Goal: Navigation & Orientation: Find specific page/section

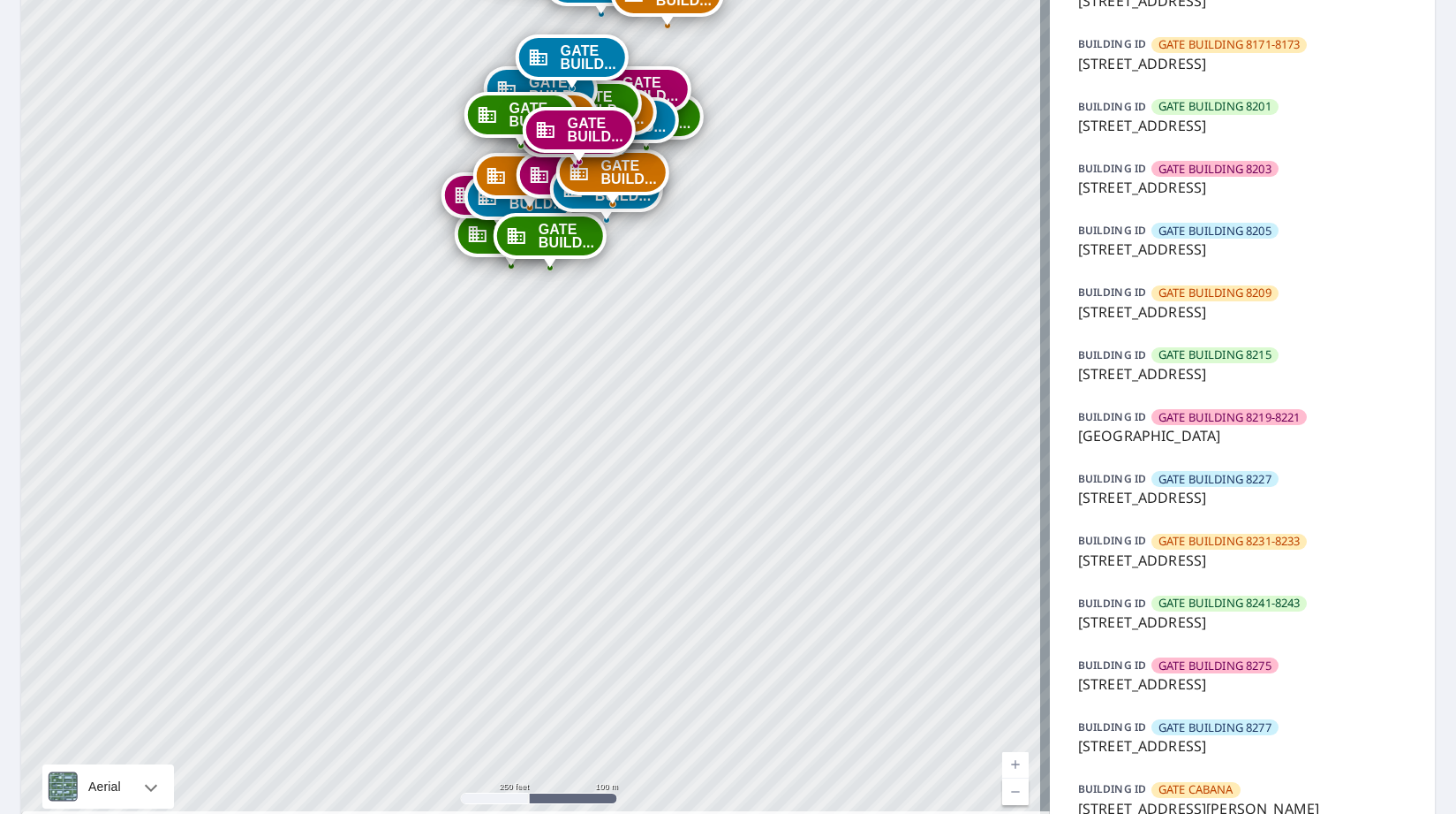
scroll to position [1056, 0]
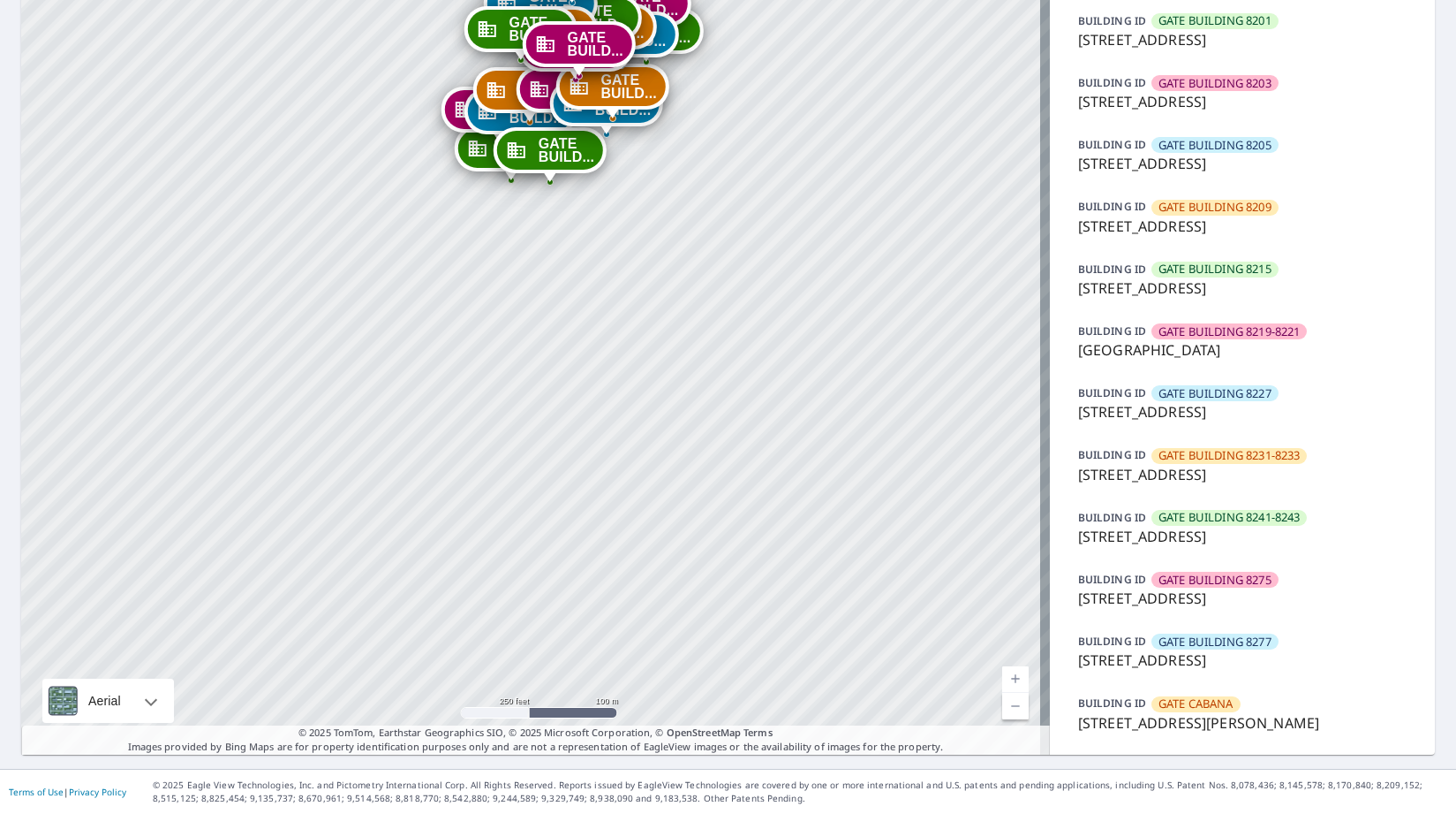
click at [1186, 700] on span "GATE CABANA" at bounding box center [1196, 703] width 75 height 17
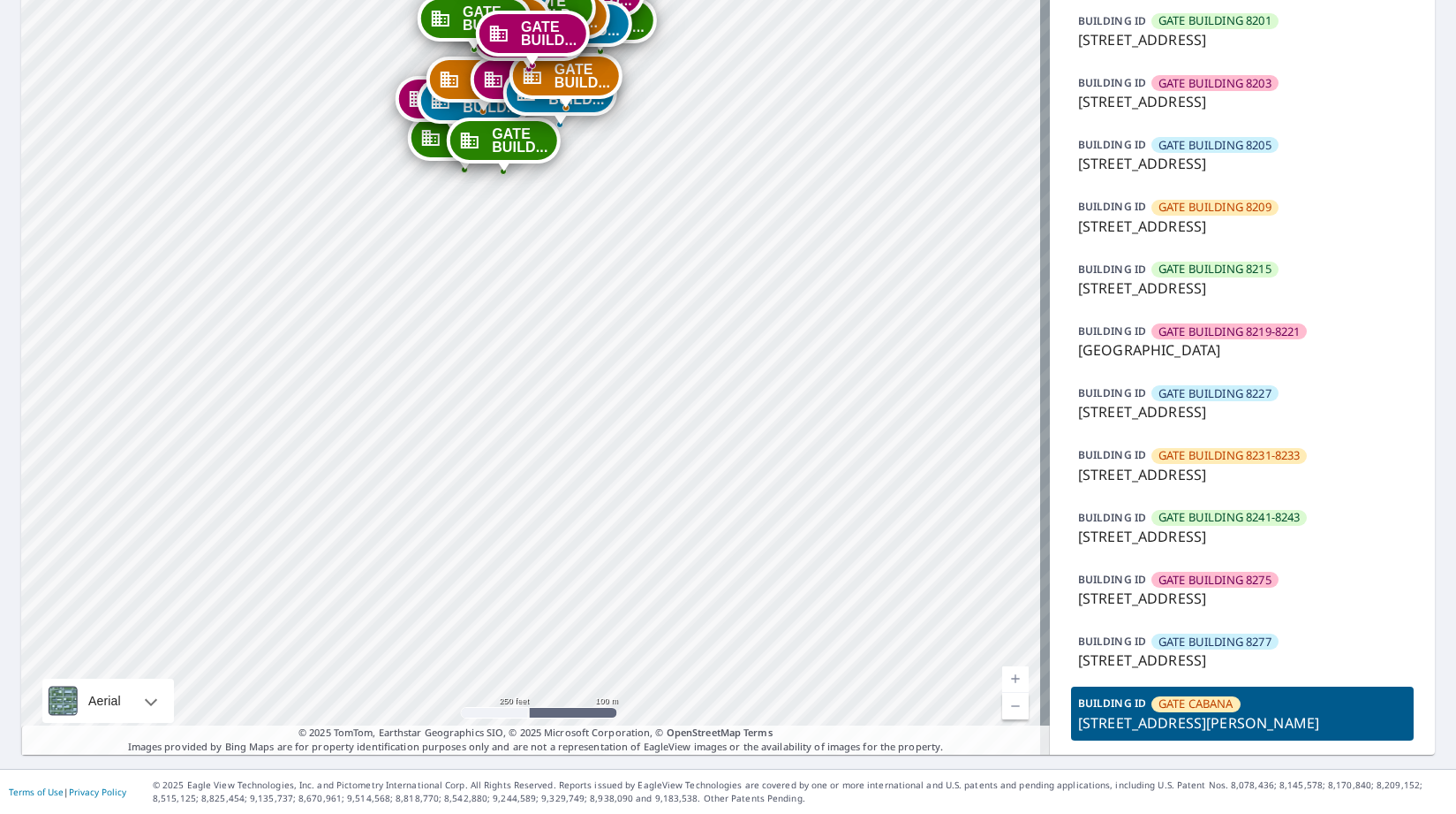
click at [1191, 658] on p "[STREET_ADDRESS]" at bounding box center [1242, 660] width 328 height 21
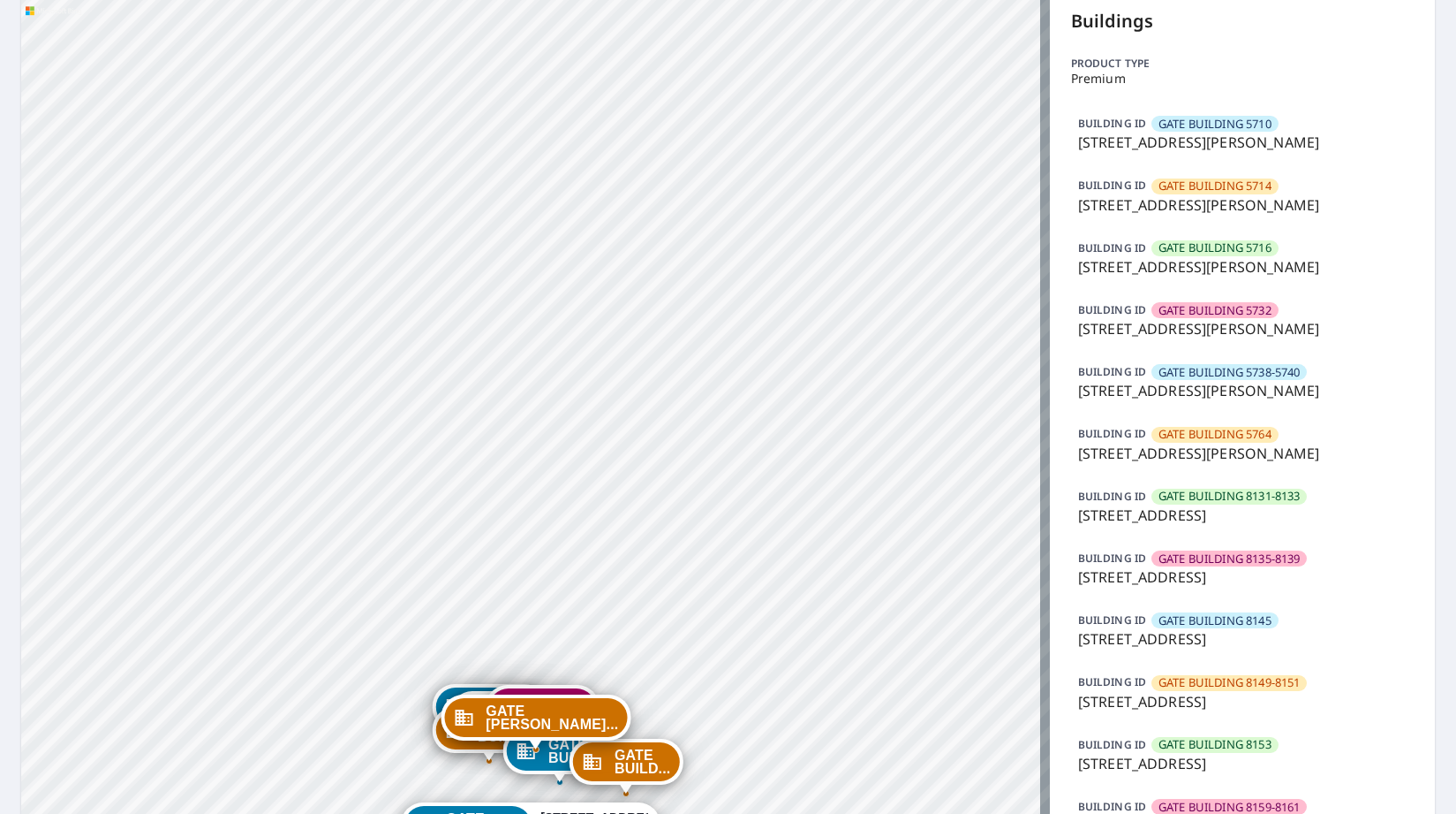
scroll to position [0, 0]
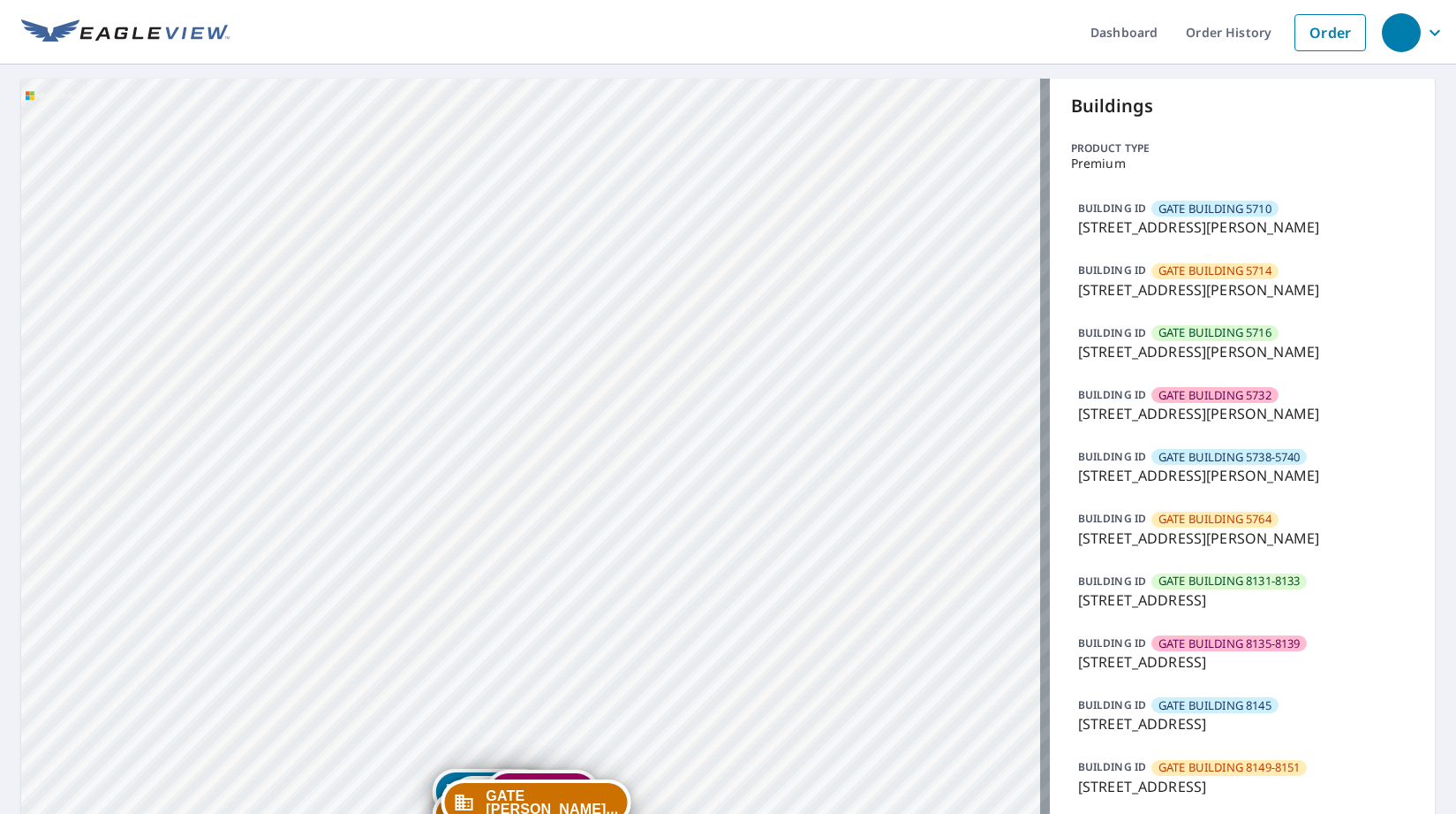
click at [1235, 209] on span "GATE BUILDING 5710" at bounding box center [1215, 209] width 113 height 17
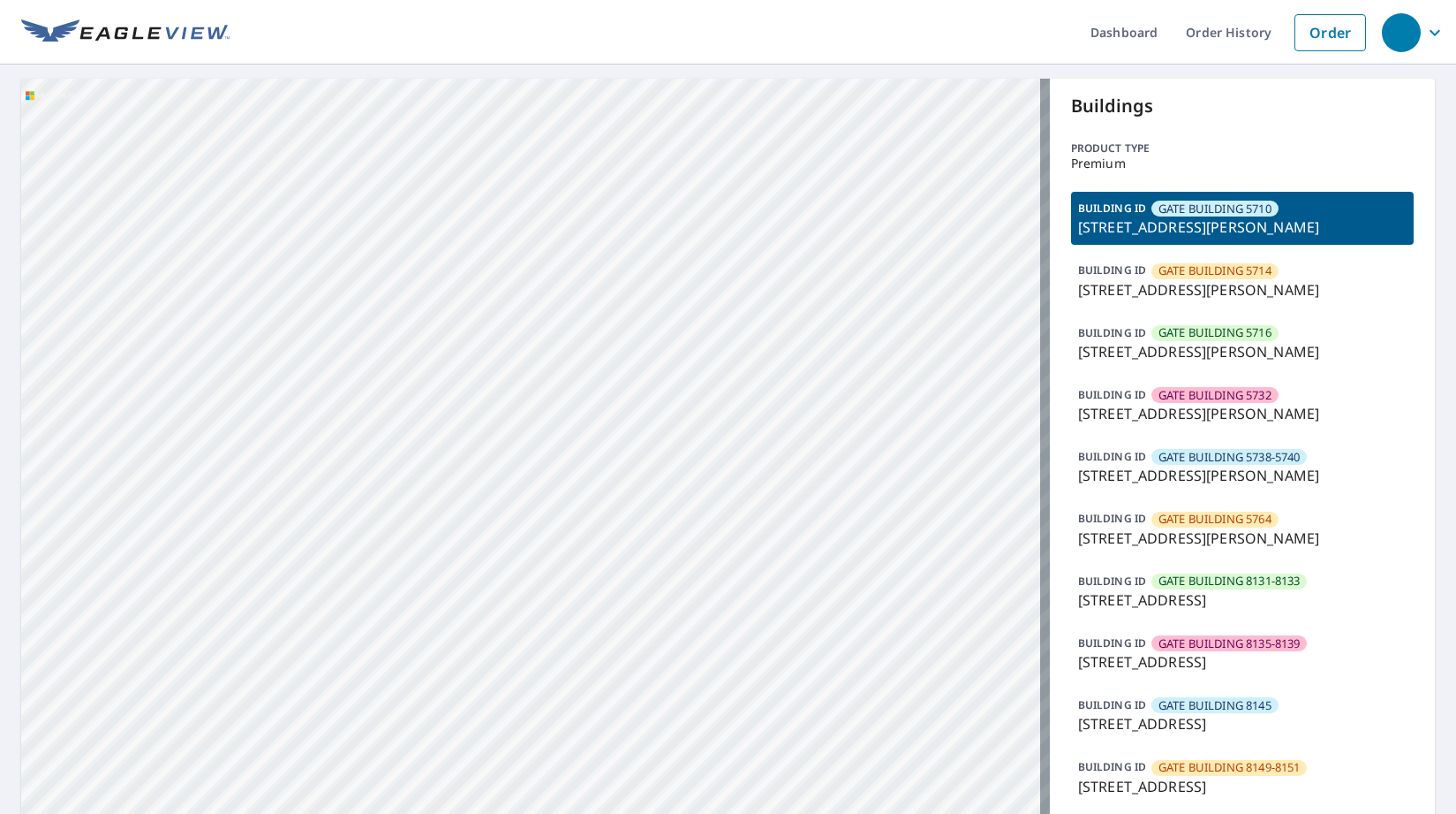
click at [1244, 264] on span "GATE BUILDING 5714" at bounding box center [1215, 271] width 113 height 17
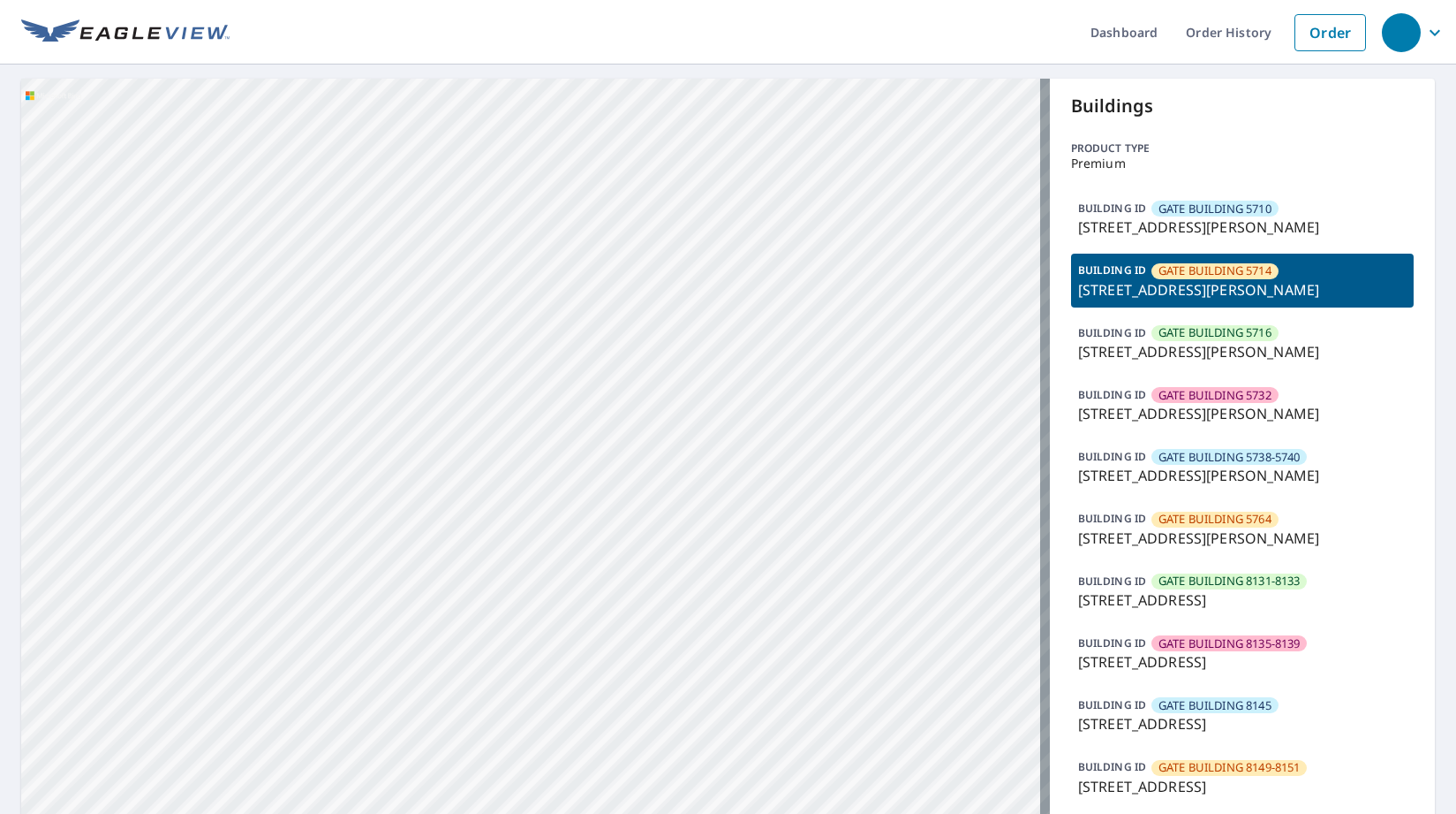
click at [1241, 338] on span "GATE BUILDING 5716" at bounding box center [1215, 332] width 113 height 17
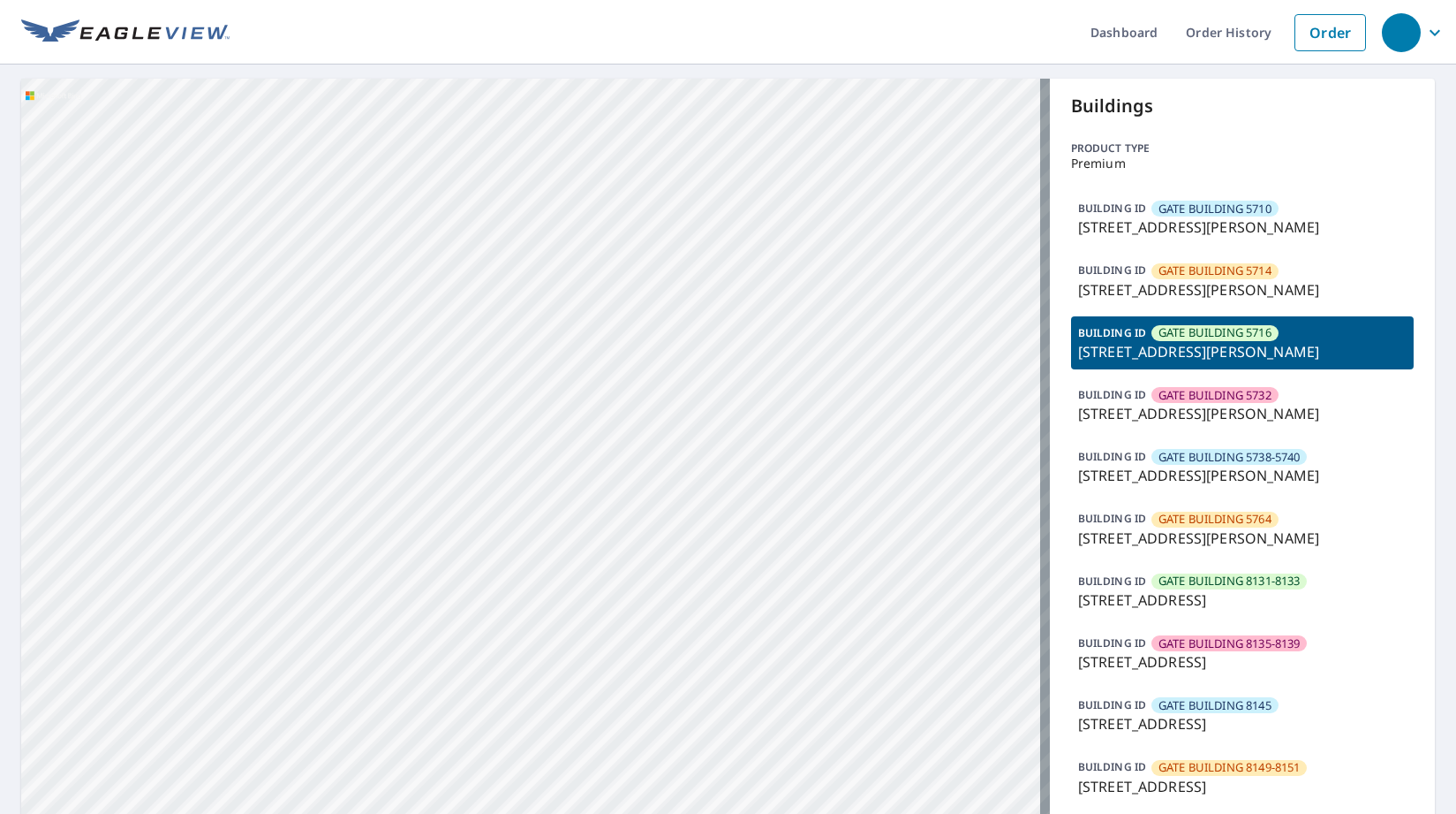
click at [1255, 398] on span "GATE BUILDING 5732" at bounding box center [1215, 395] width 113 height 17
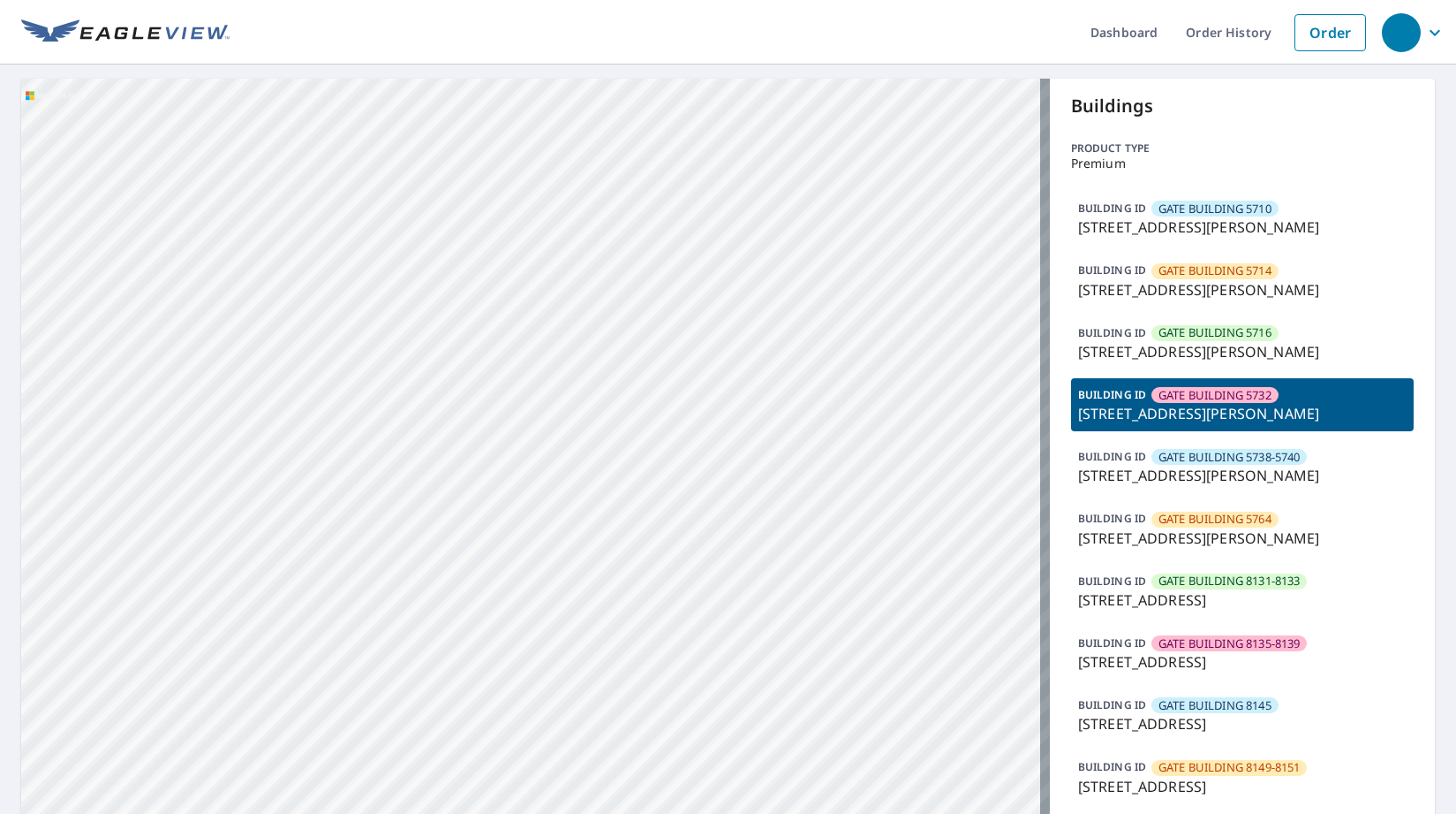
click at [1269, 455] on span "GATE BUILDING 5738-5740" at bounding box center [1230, 457] width 142 height 17
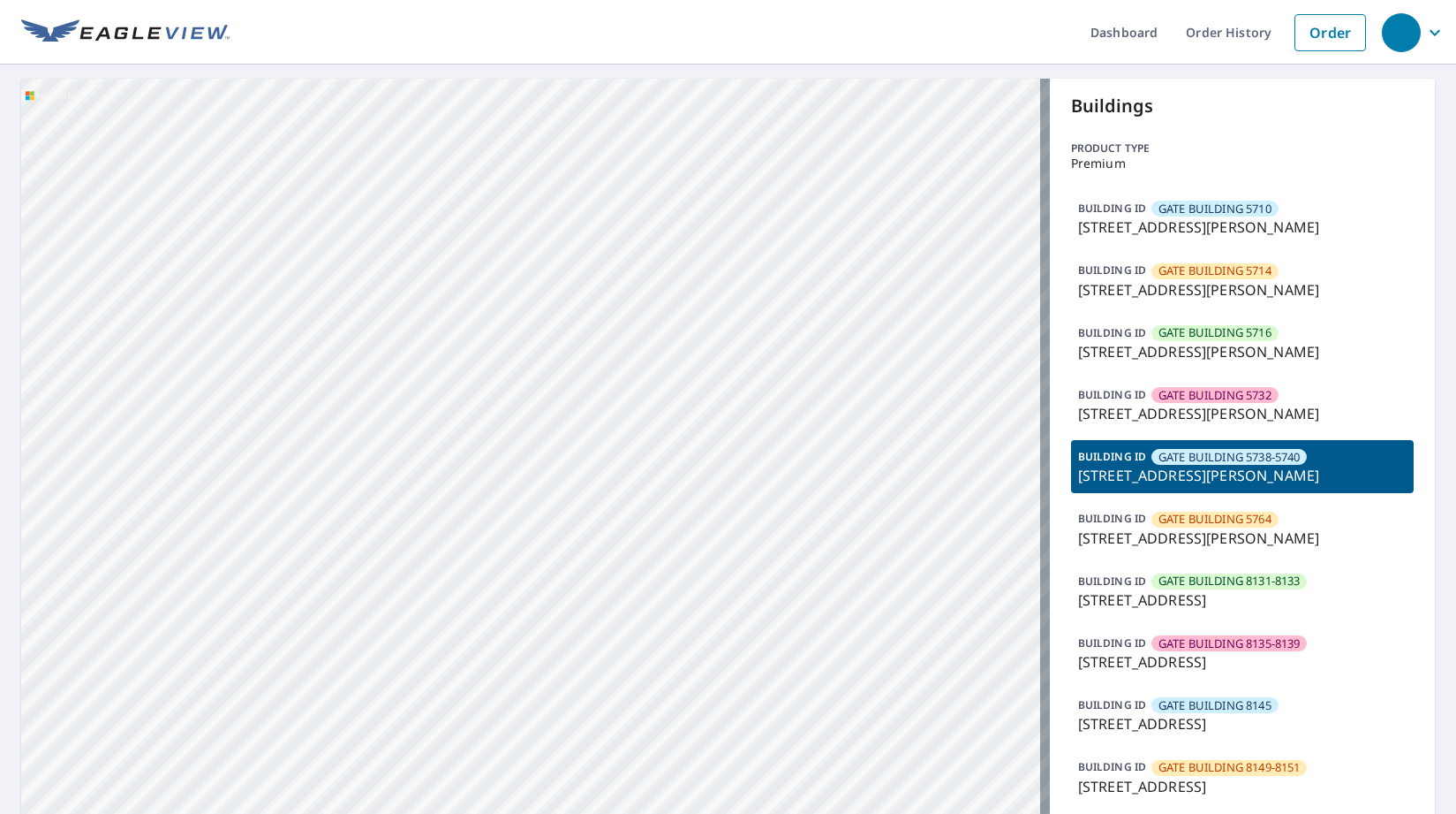
click at [1274, 515] on div "BUILDING [GEOGRAPHIC_DATA] [STREET_ADDRESS][PERSON_NAME]" at bounding box center [1242, 528] width 342 height 53
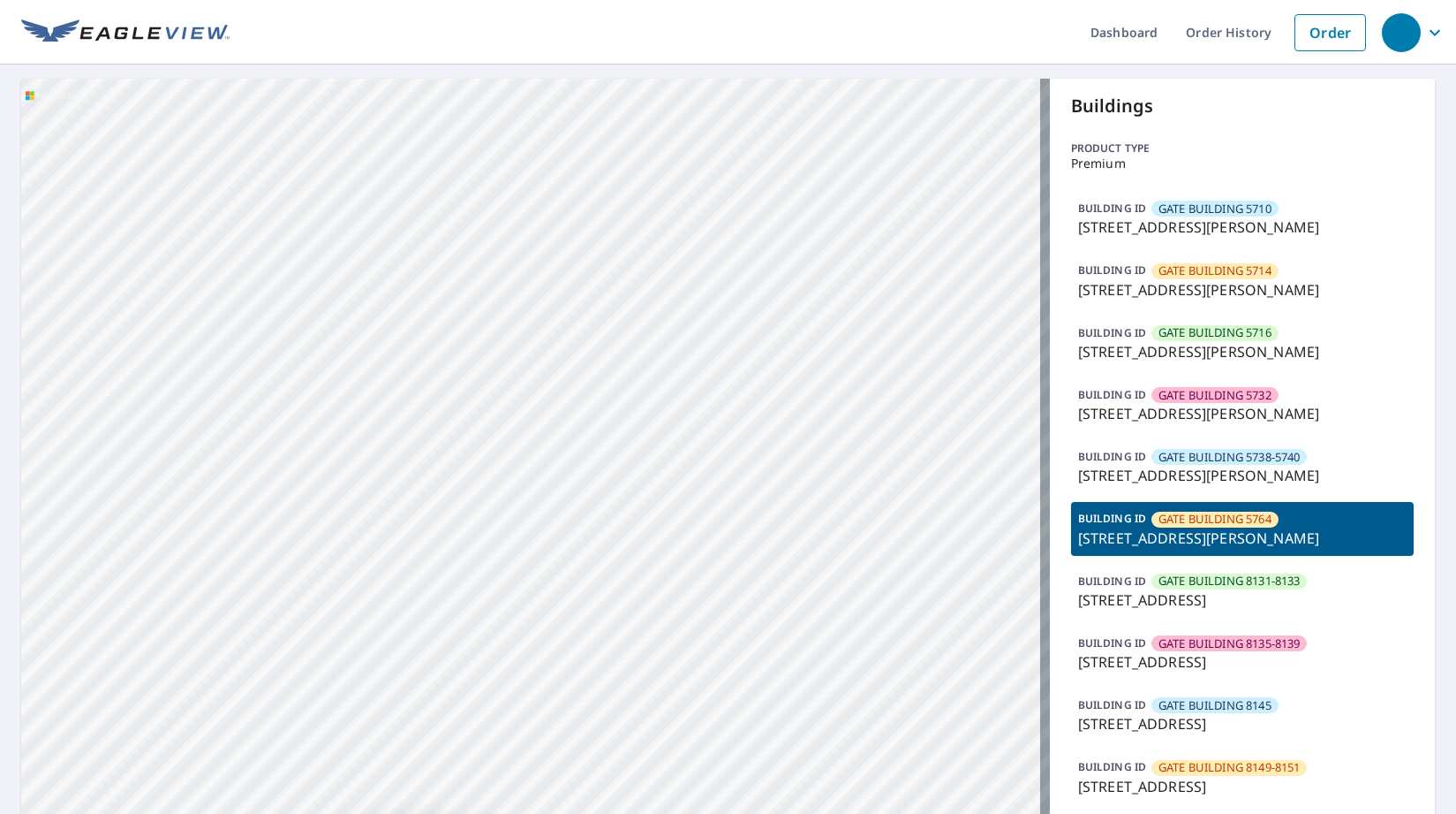
scroll to position [88, 0]
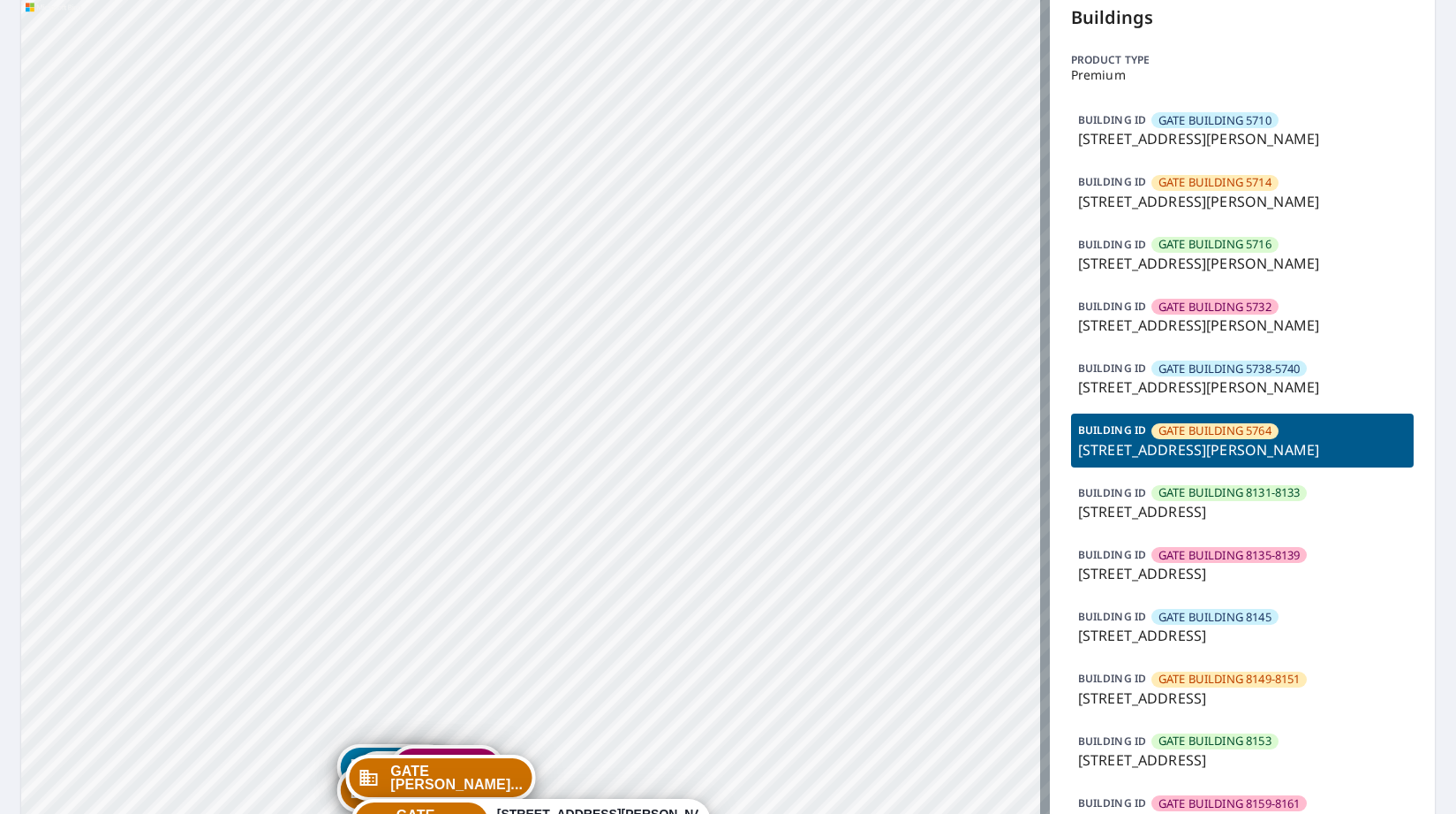
click at [1290, 509] on p "[STREET_ADDRESS]" at bounding box center [1242, 511] width 328 height 21
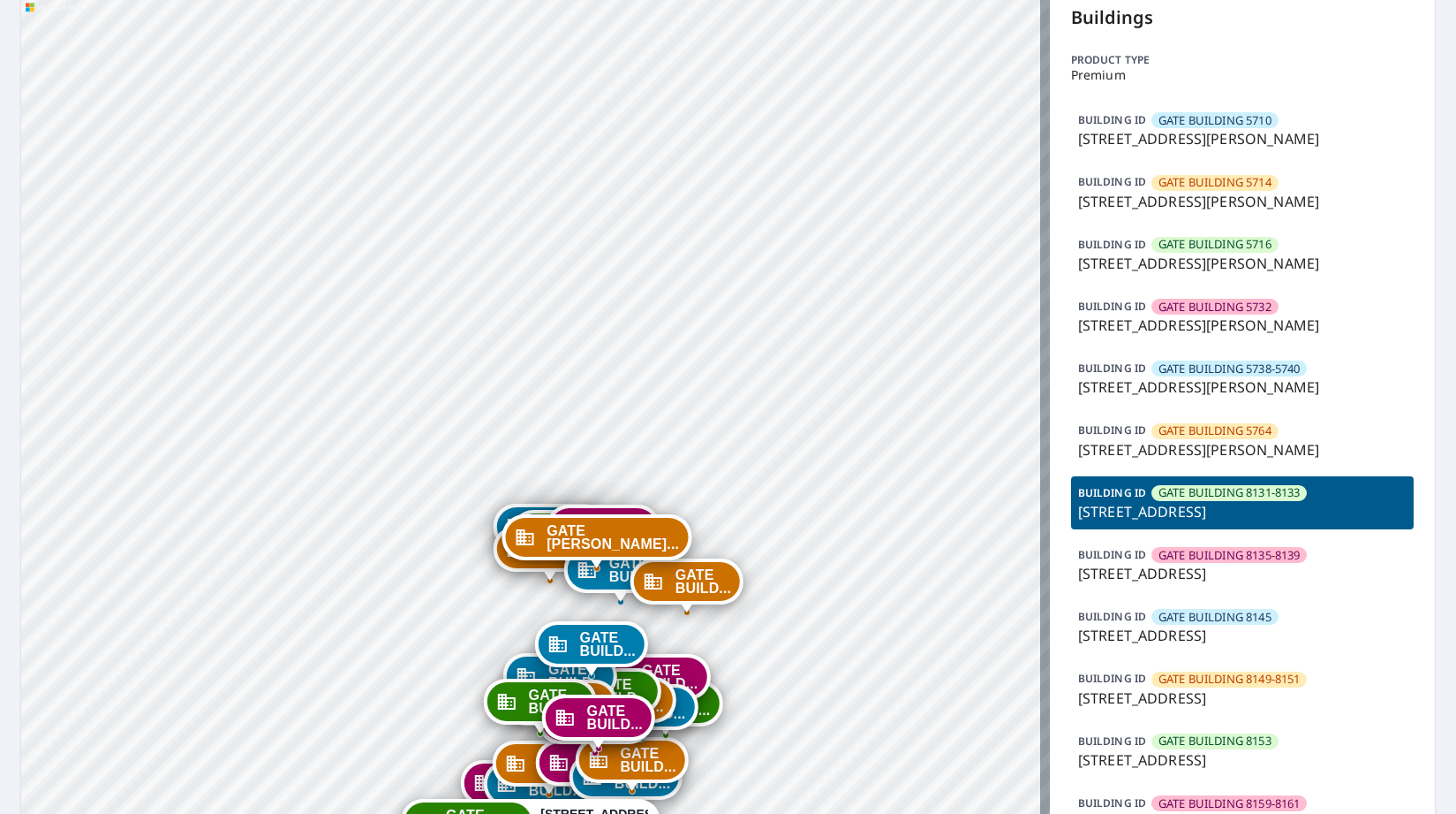
click at [1273, 561] on span "GATE BUILDING 8135-8139" at bounding box center [1230, 555] width 142 height 17
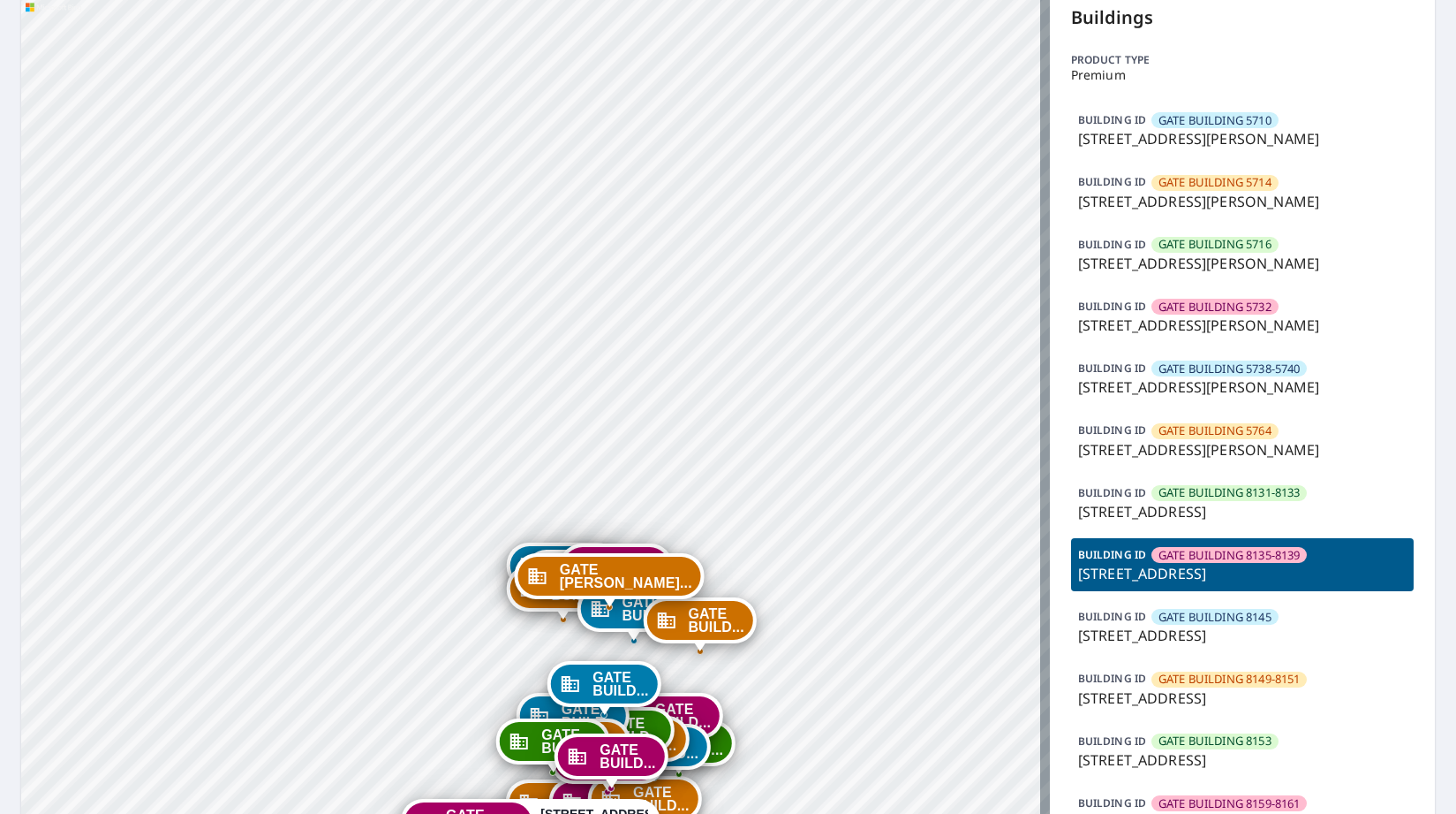
click at [1256, 628] on p "[STREET_ADDRESS]" at bounding box center [1242, 635] width 328 height 21
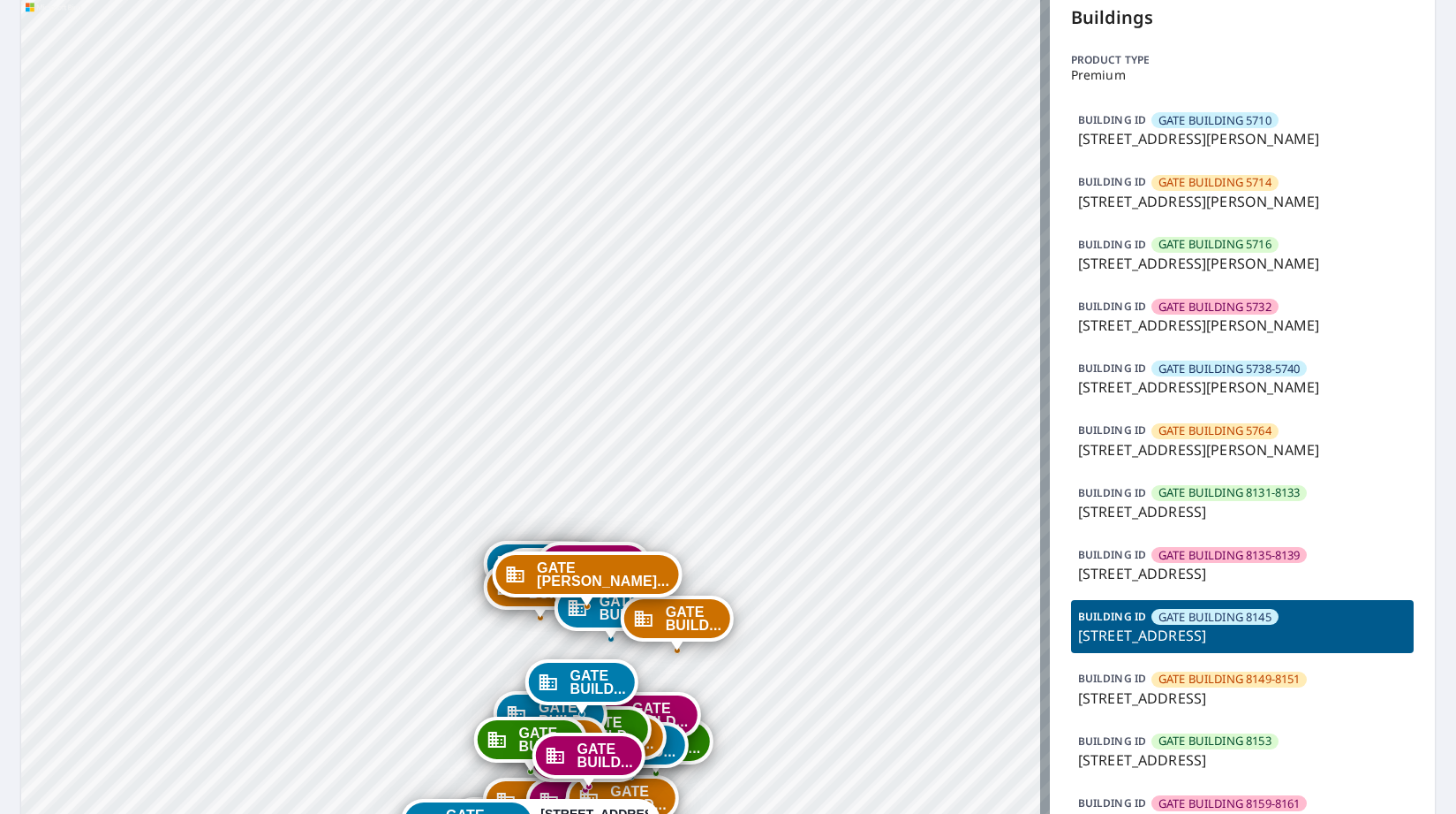
click at [1270, 672] on span "GATE BUILDING 8149-8151" at bounding box center [1230, 679] width 142 height 17
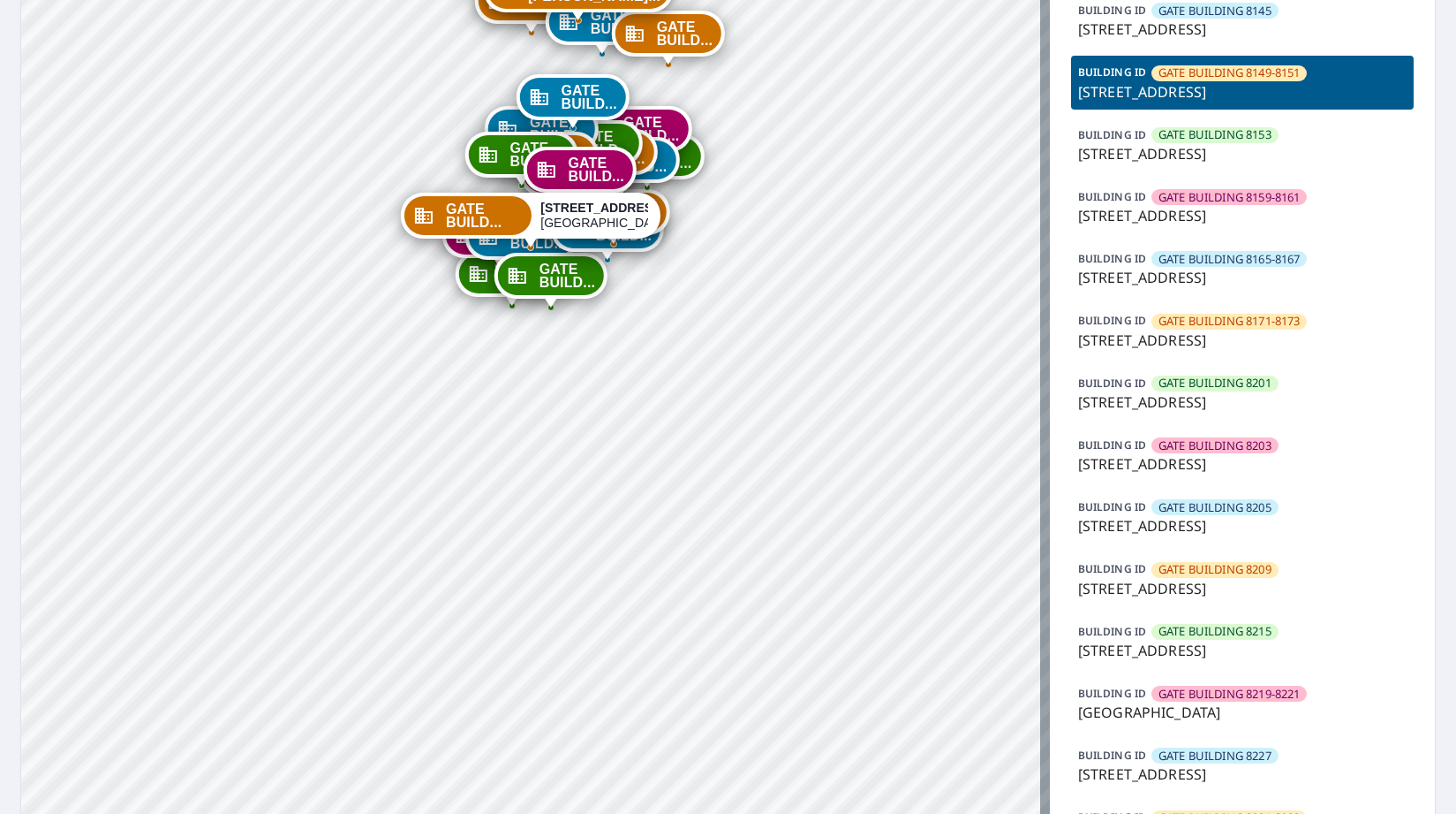
scroll to position [707, 0]
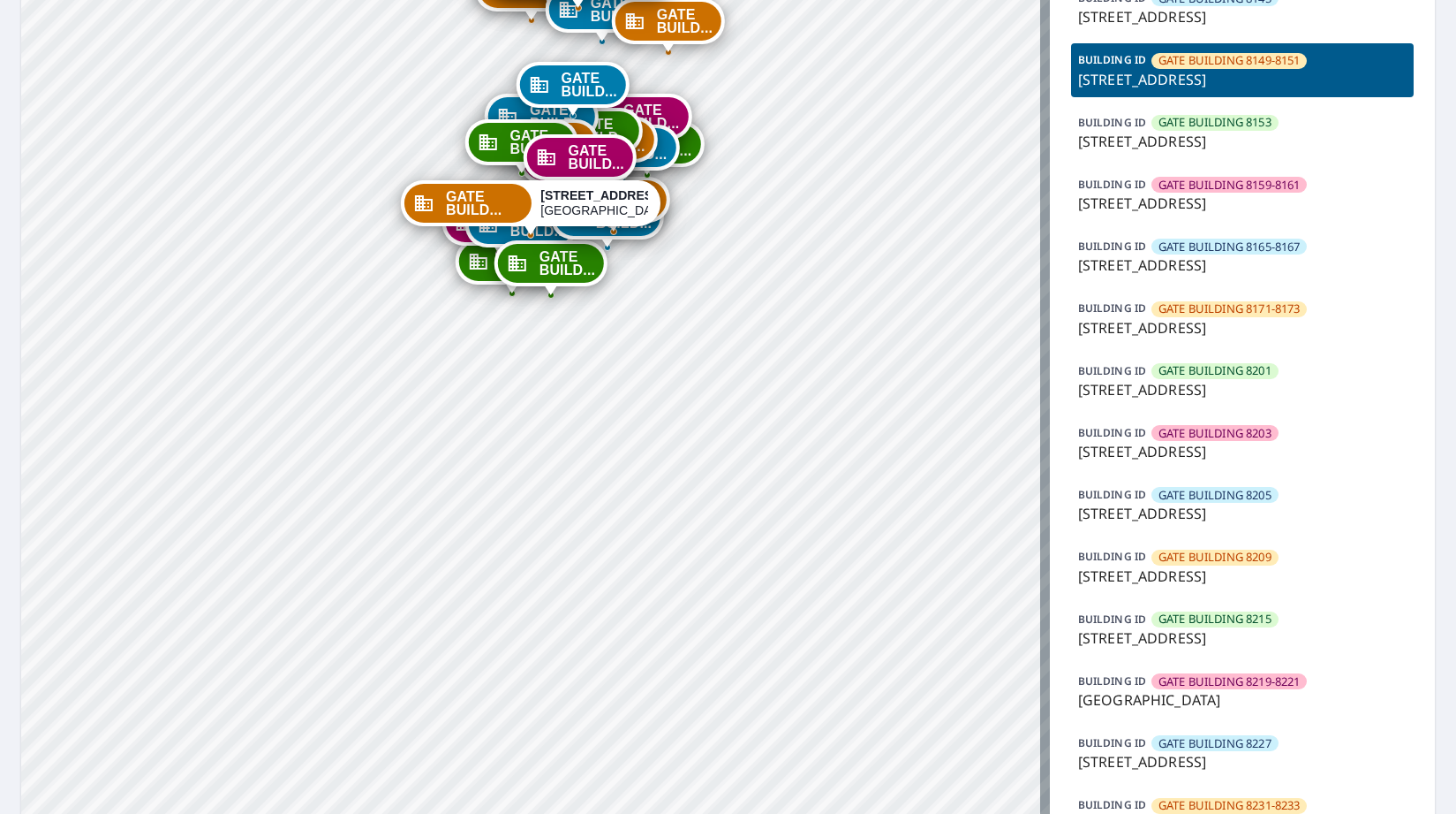
click at [1249, 692] on p "[GEOGRAPHIC_DATA]" at bounding box center [1242, 700] width 328 height 21
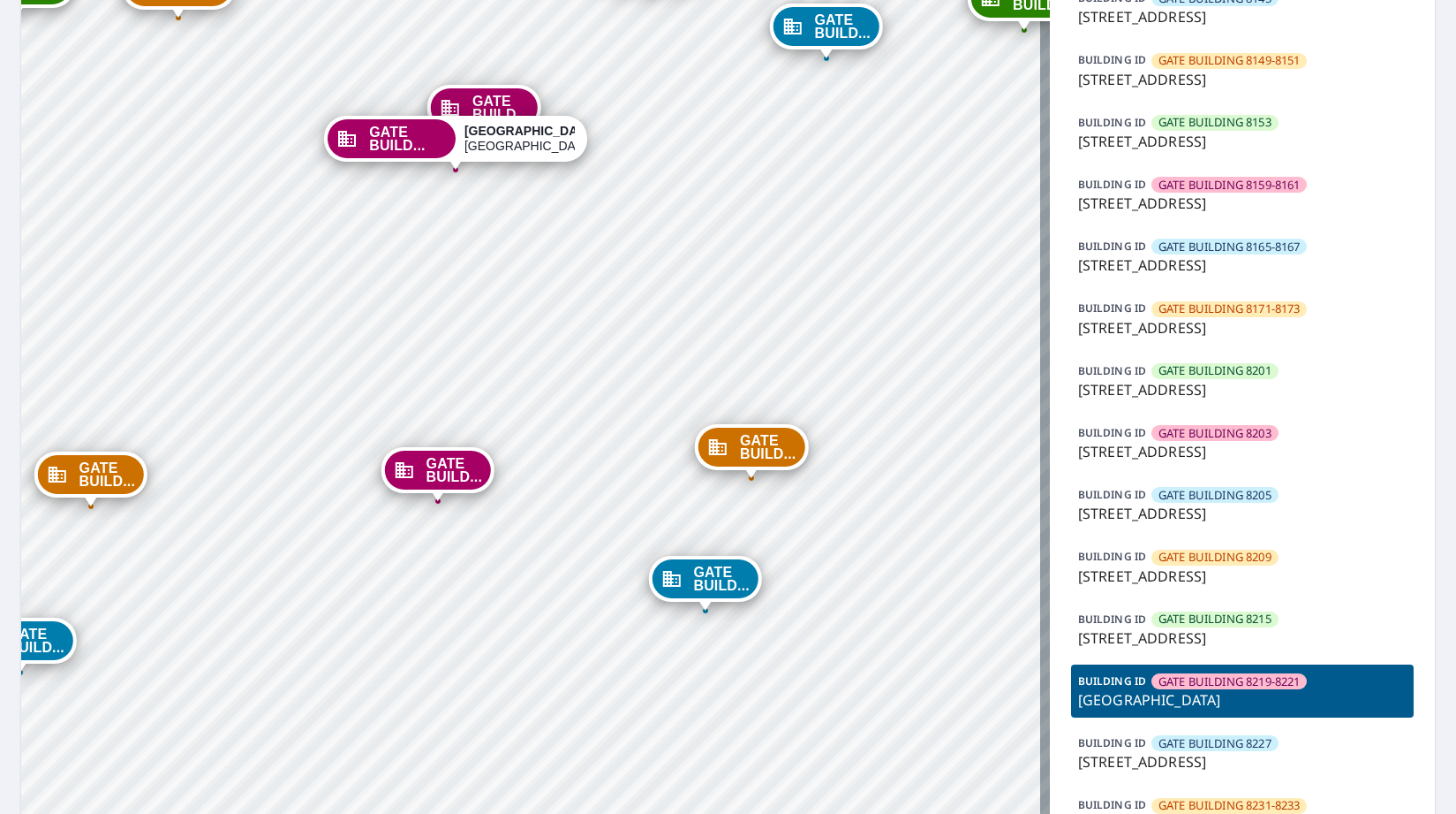
click at [126, 595] on div "GATE BUILD... [STREET_ADDRESS][PERSON_NAME] GATE BUILD... [STREET_ADDRESS][PERS…" at bounding box center [535, 238] width 1029 height 1732
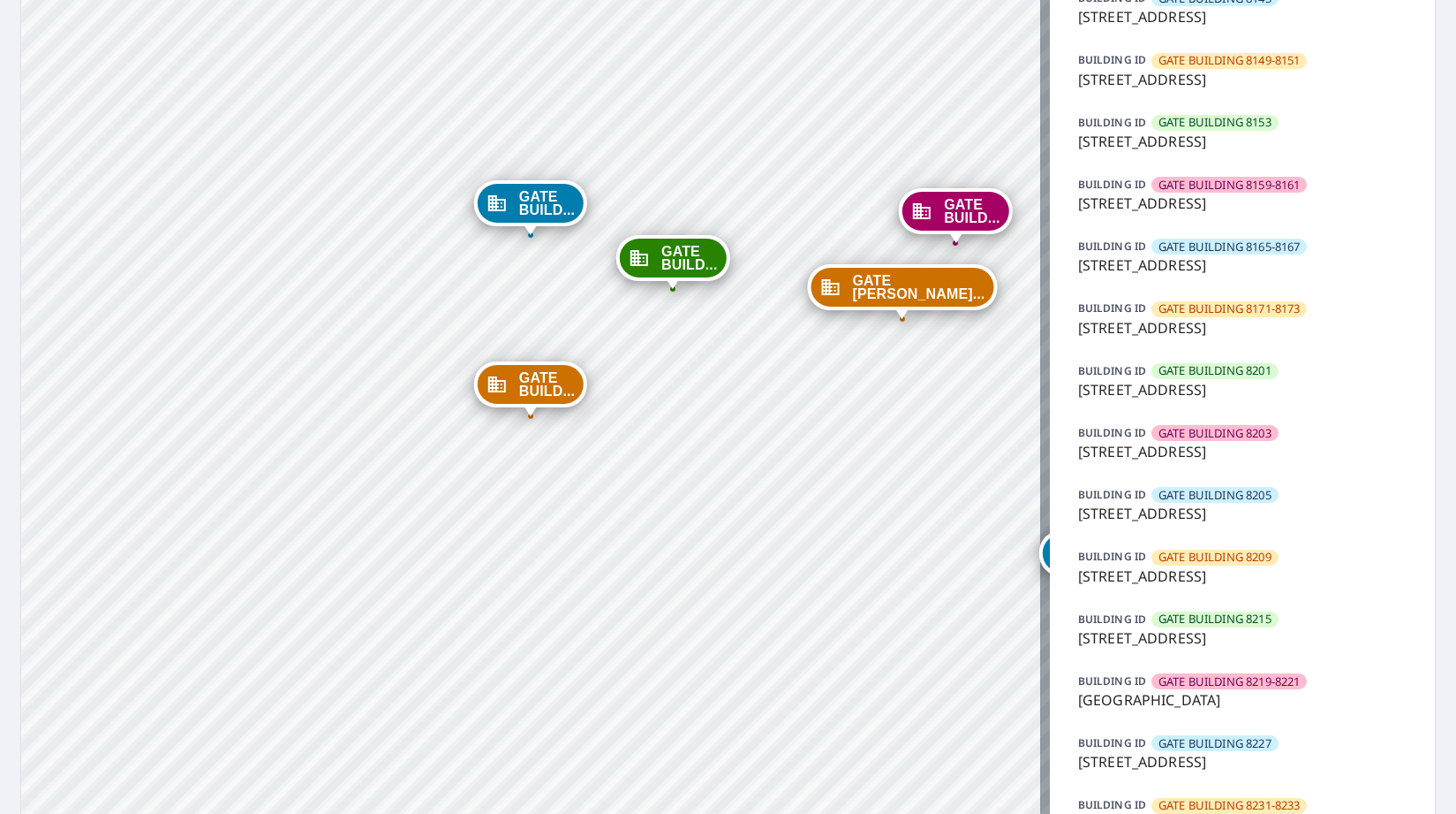
click at [605, 670] on div "GATE BUILD... [STREET_ADDRESS][PERSON_NAME] GATE BUILD... [STREET_ADDRESS][PERS…" at bounding box center [535, 238] width 1029 height 1732
click at [1166, 685] on span "GATE BUILDING 8219-8221" at bounding box center [1230, 681] width 142 height 17
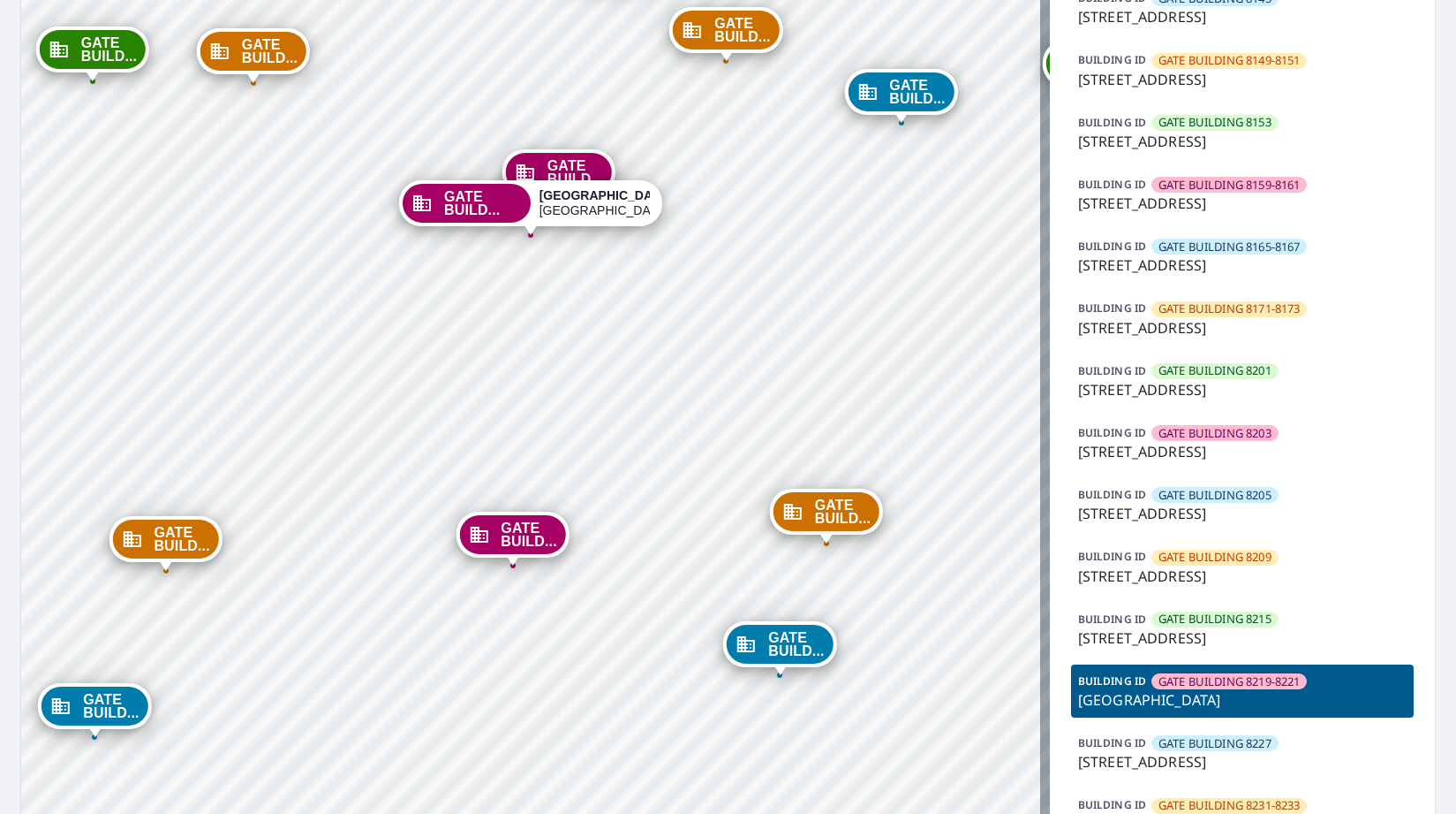
click at [563, 171] on span "GATE BUILD..." at bounding box center [575, 173] width 56 height 27
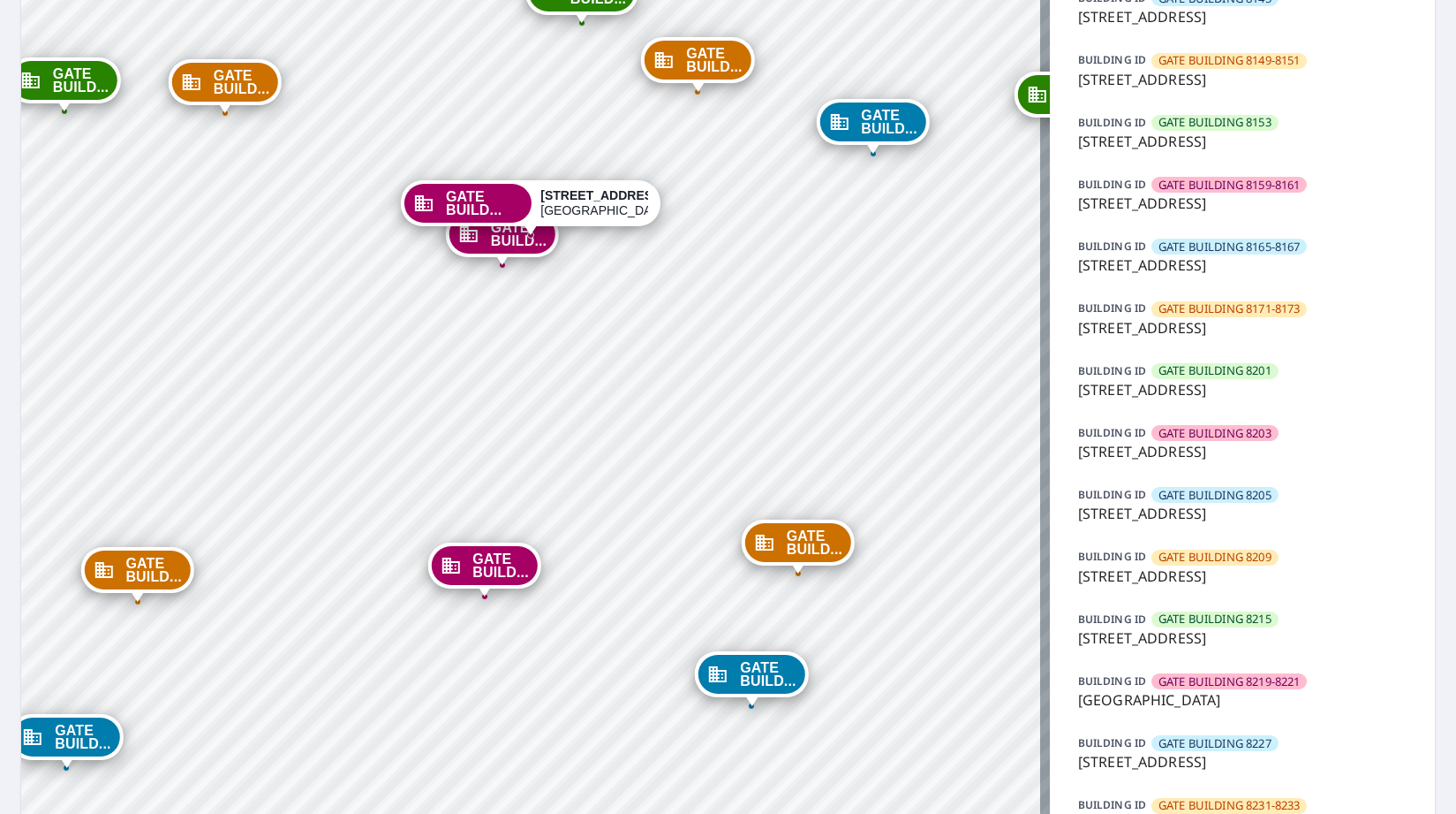
click at [504, 245] on span "GATE BUILD..." at bounding box center [518, 234] width 56 height 27
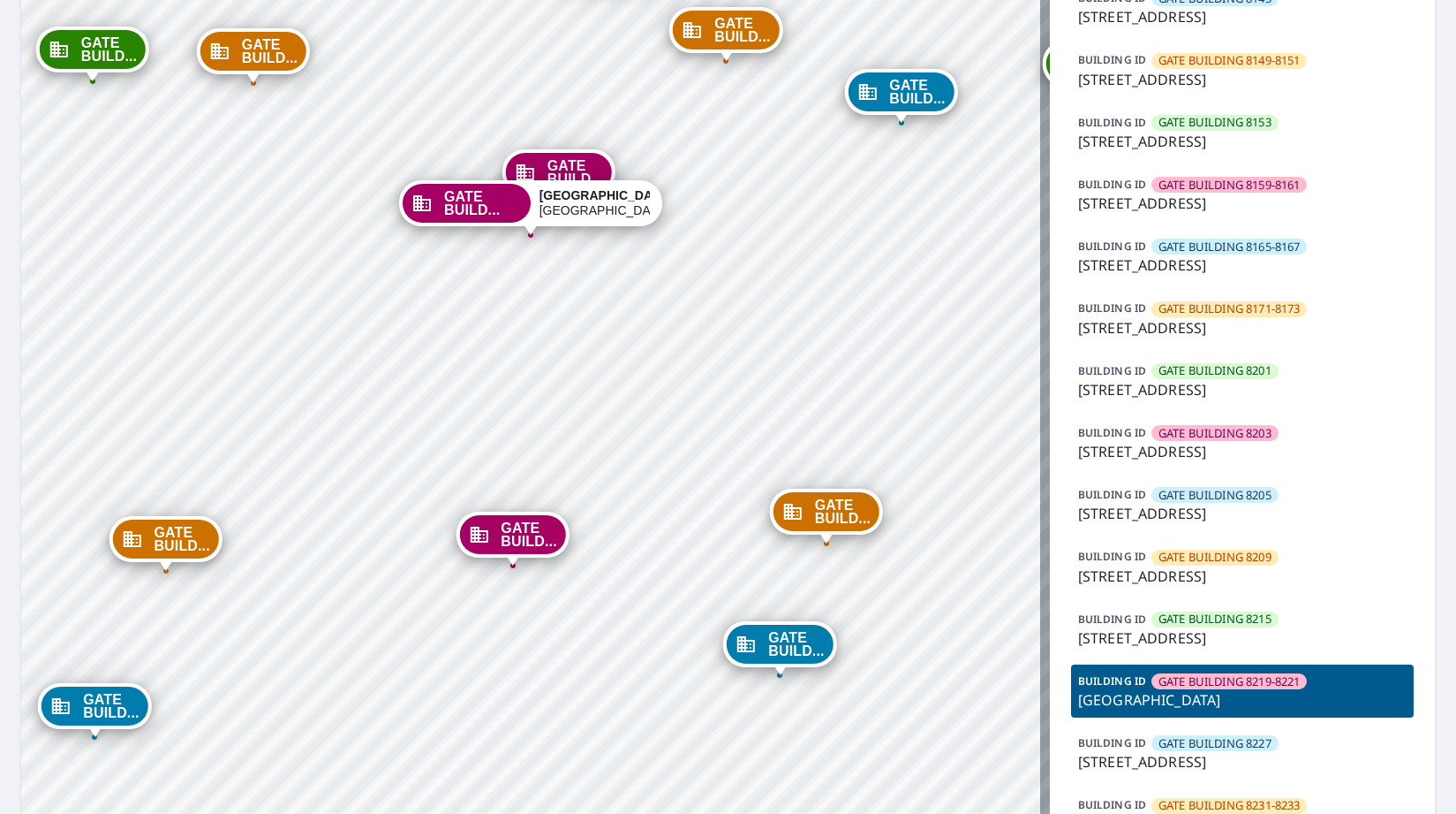
click at [567, 172] on span "GATE BUILD..." at bounding box center [575, 173] width 56 height 27
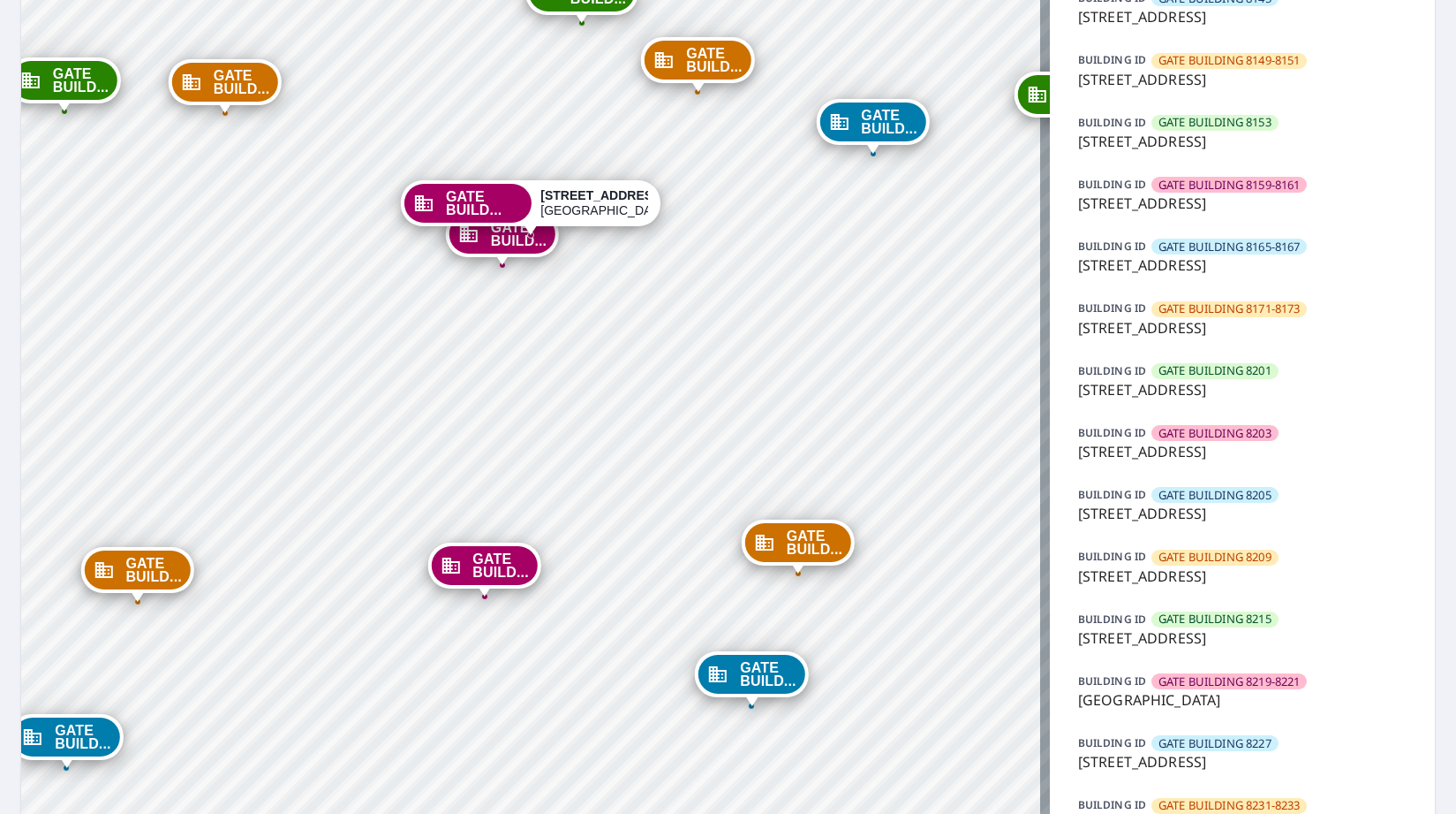
click at [481, 223] on div "GATE BUILD... [STREET_ADDRESS]" at bounding box center [531, 204] width 260 height 46
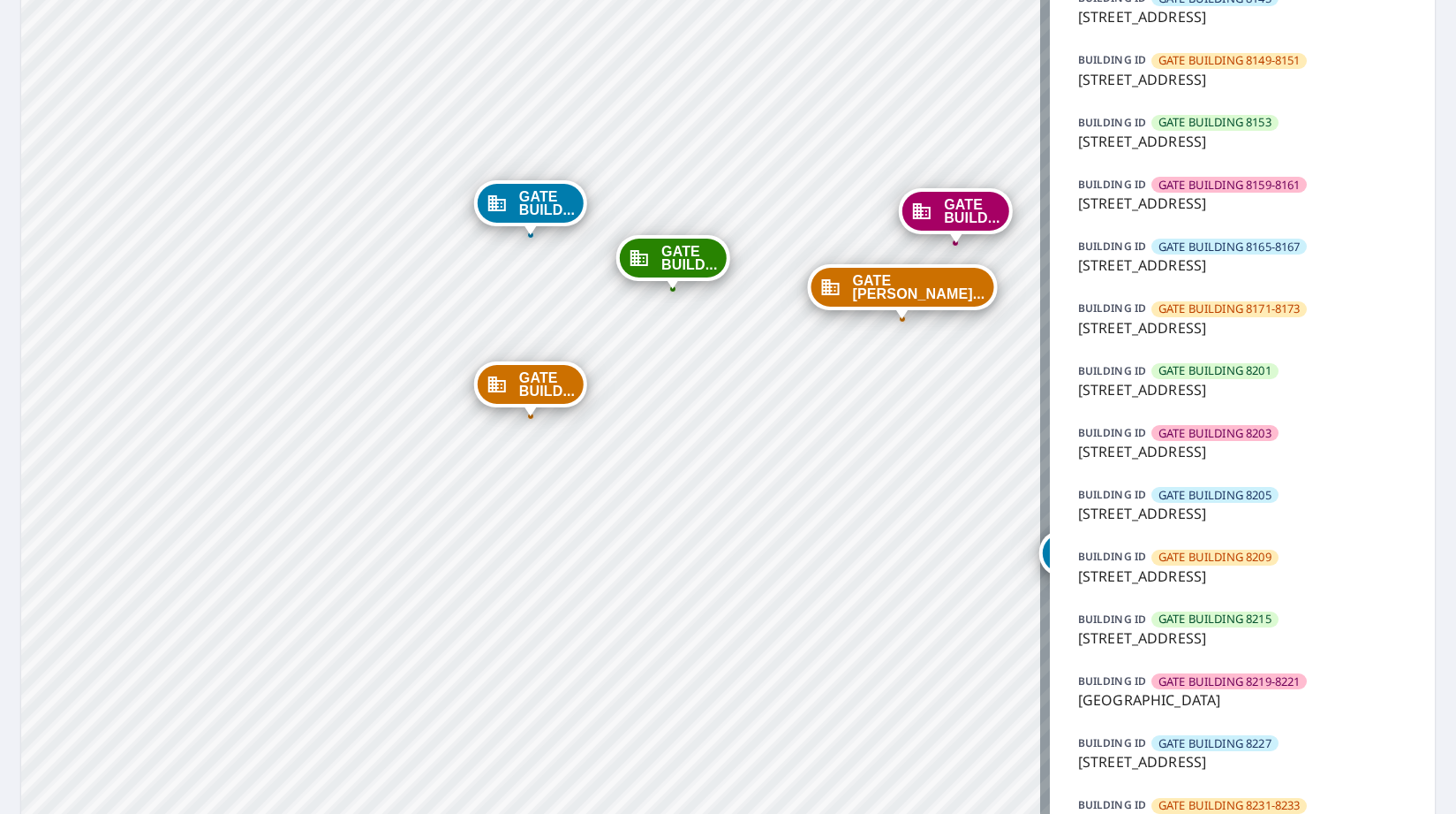
click at [1176, 684] on span "GATE BUILDING 8219-8221" at bounding box center [1230, 681] width 142 height 17
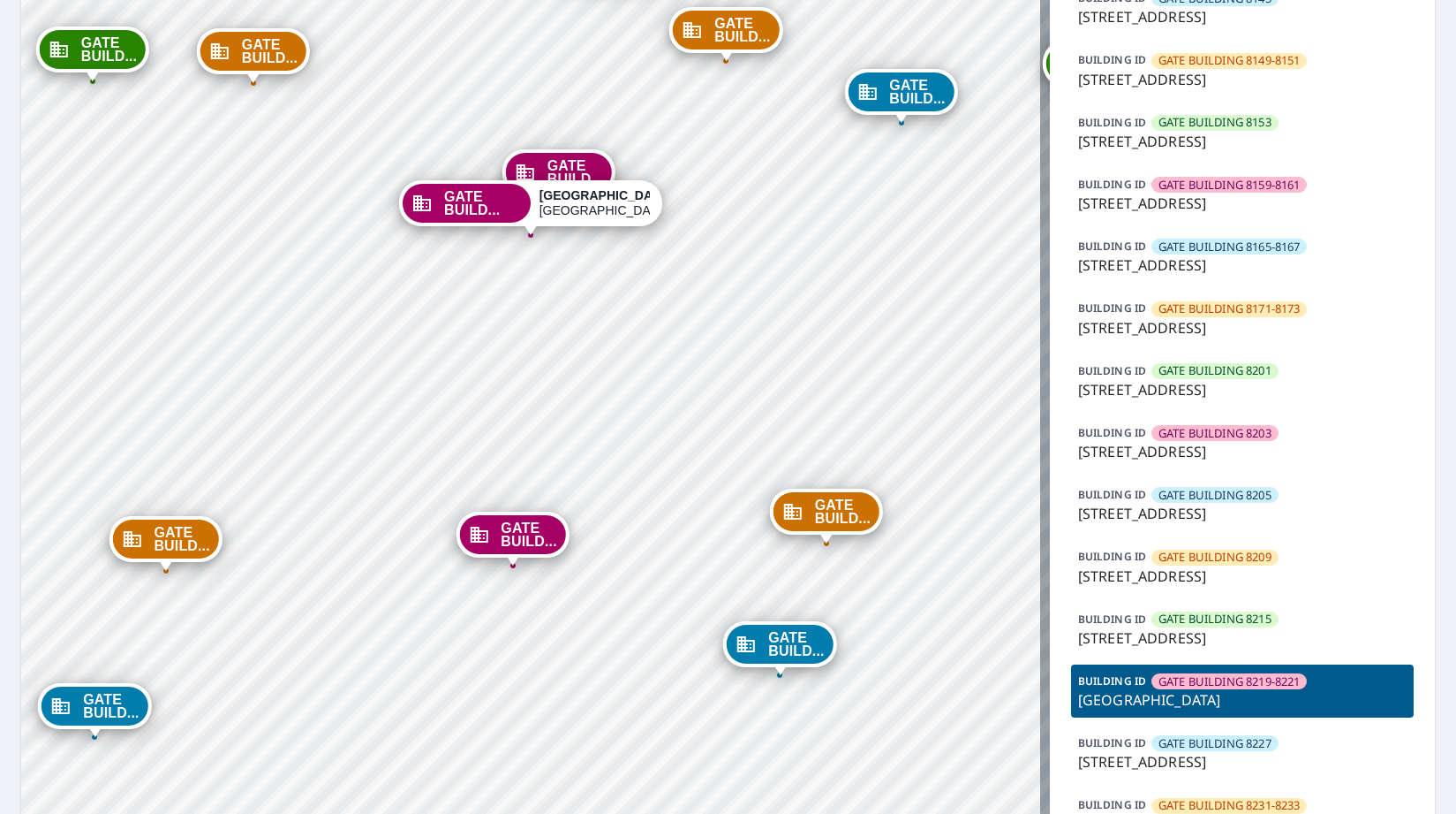
click at [1107, 651] on div "BUILDING [GEOGRAPHIC_DATA] 8215 [STREET_ADDRESS]" at bounding box center [1242, 629] width 342 height 53
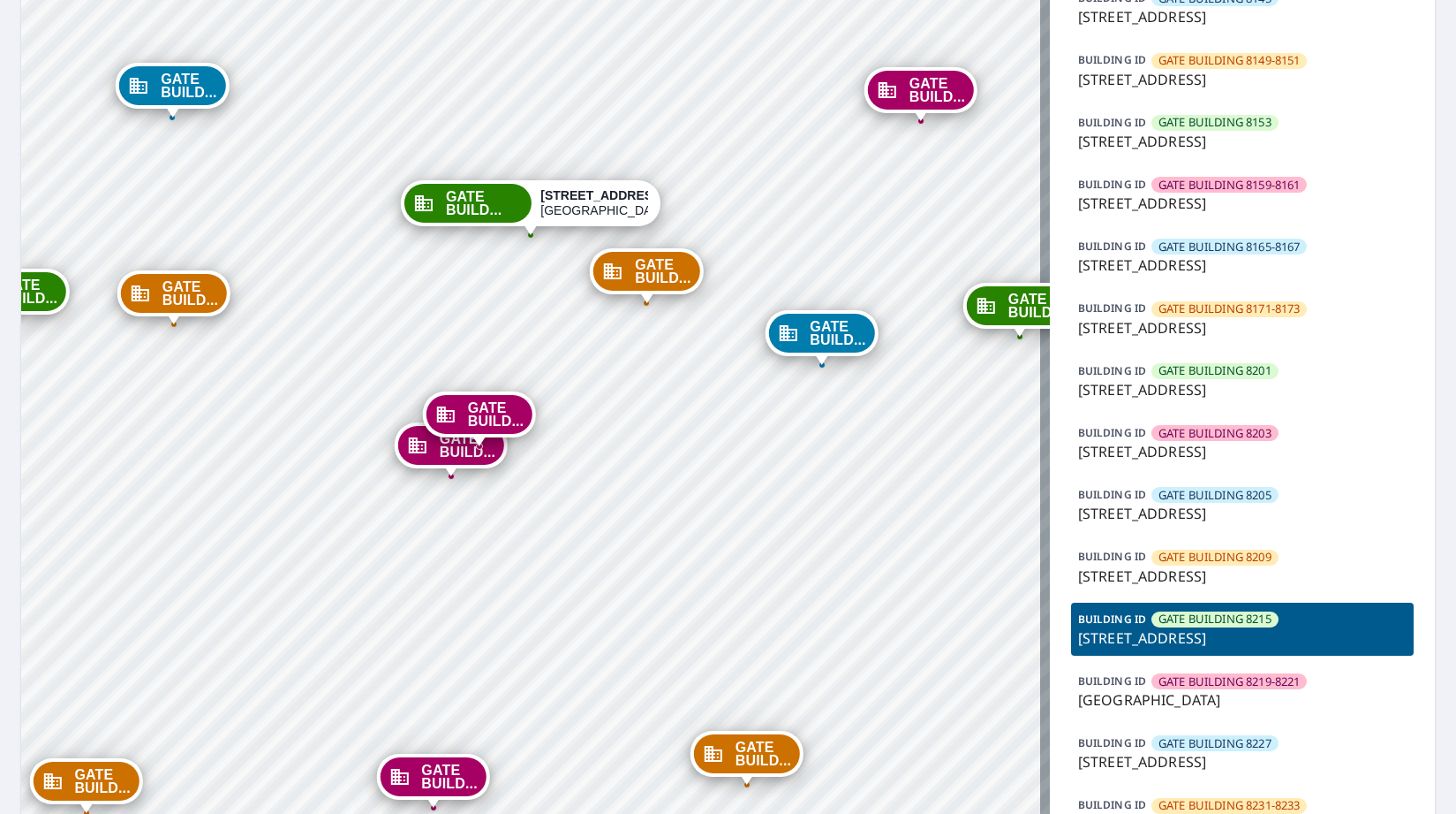
click at [1116, 705] on p "[GEOGRAPHIC_DATA]" at bounding box center [1242, 700] width 328 height 21
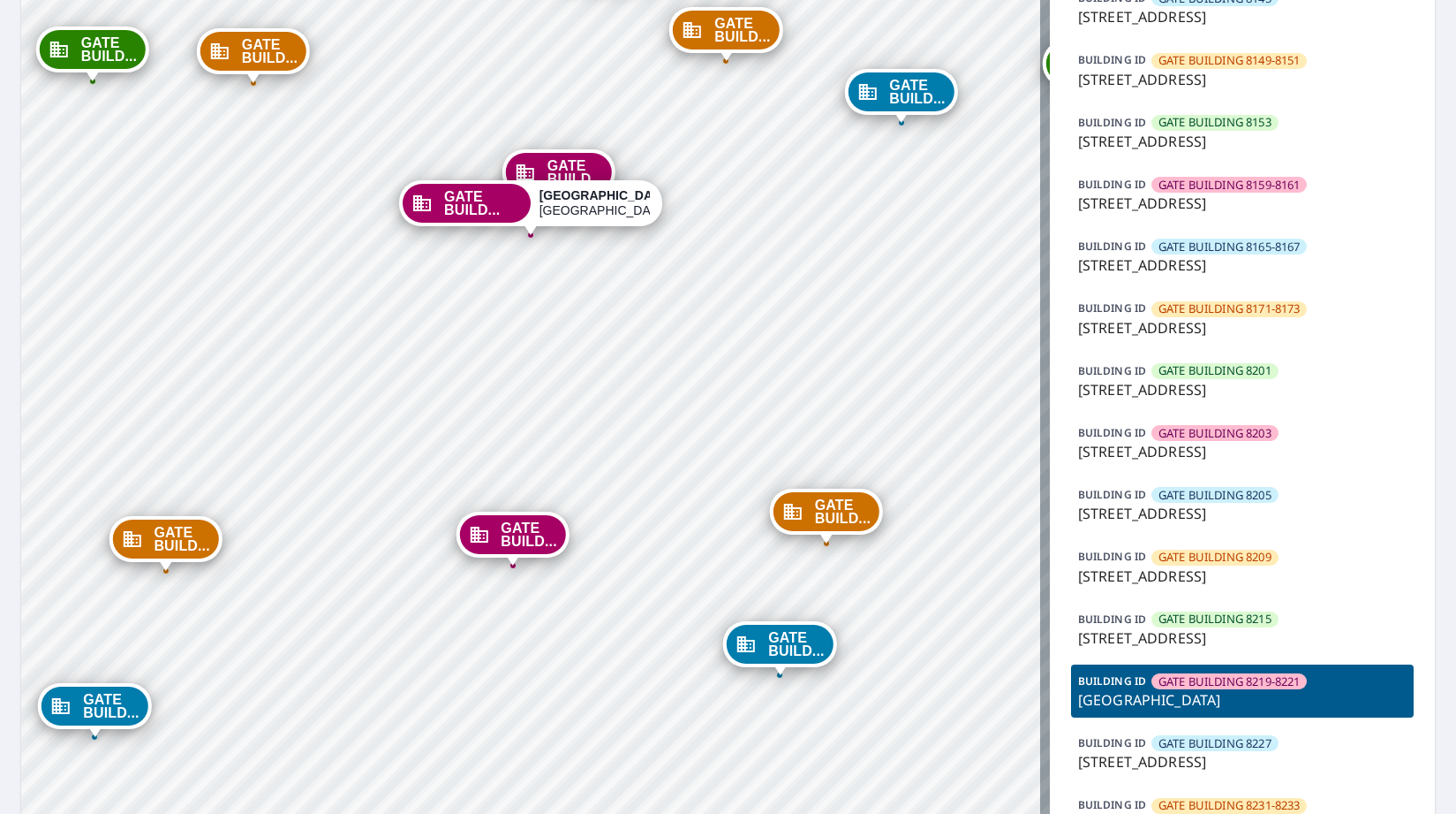
click at [1211, 440] on span "GATE BUILDING 8203" at bounding box center [1215, 433] width 113 height 17
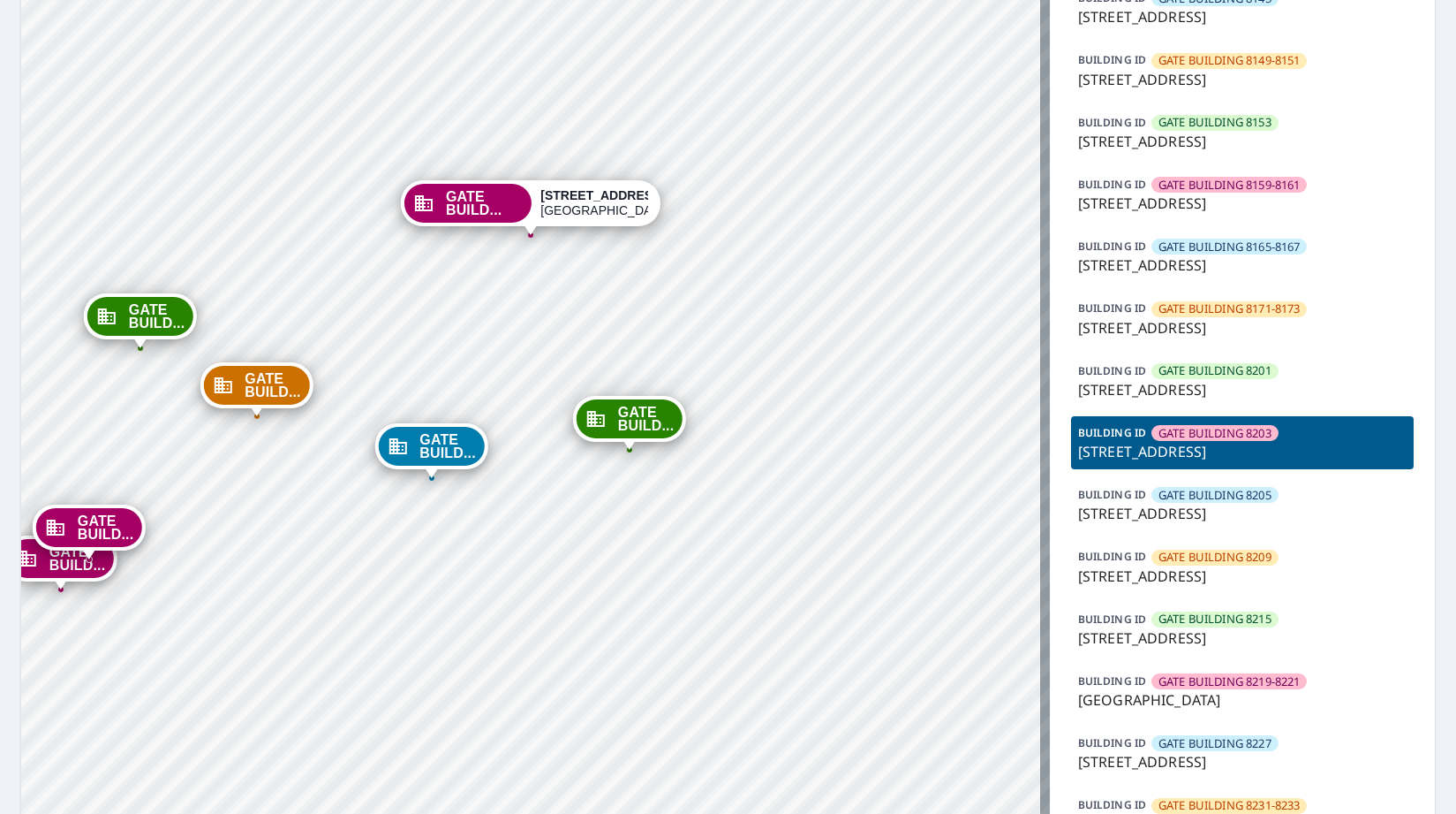
click at [1174, 710] on p "[GEOGRAPHIC_DATA]" at bounding box center [1242, 700] width 328 height 21
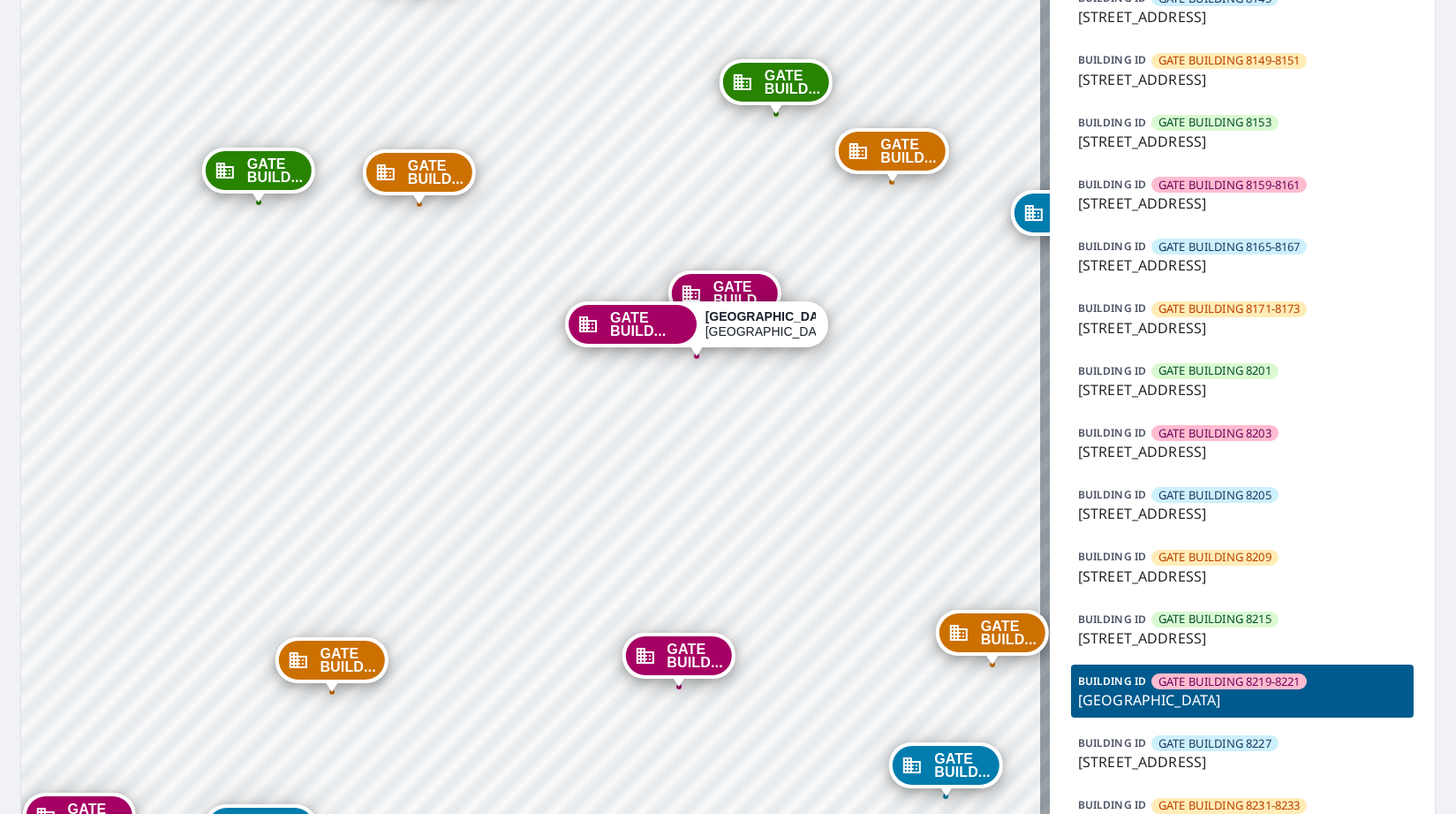
drag, startPoint x: 356, startPoint y: 298, endPoint x: 515, endPoint y: 411, distance: 195.1
click at [515, 411] on div "GATE BUILD... [STREET_ADDRESS][PERSON_NAME] GATE BUILD... [STREET_ADDRESS][PERS…" at bounding box center [535, 238] width 1029 height 1732
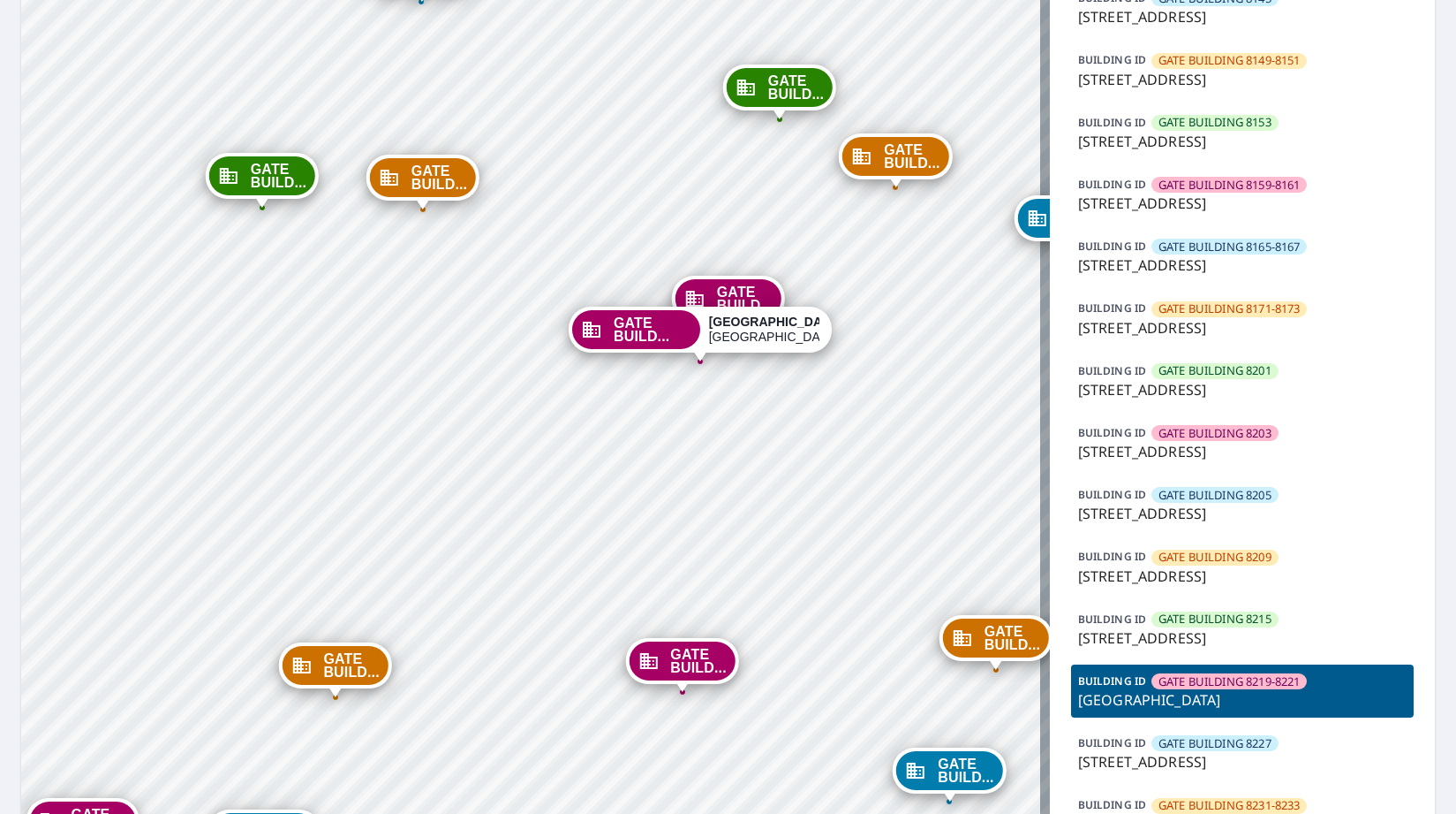
click at [1279, 703] on p "[GEOGRAPHIC_DATA]" at bounding box center [1242, 700] width 328 height 21
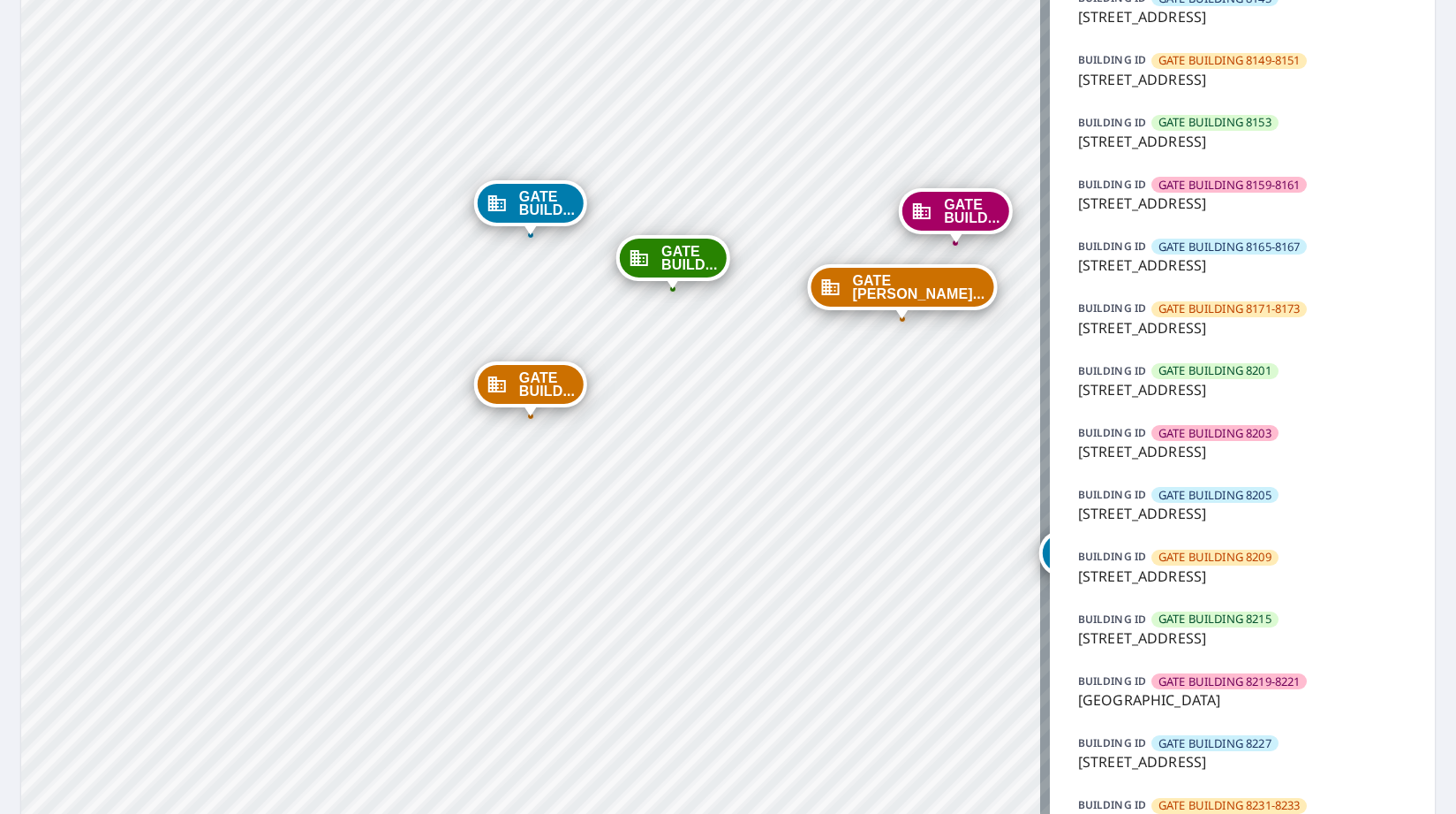
click at [1279, 703] on p "[GEOGRAPHIC_DATA]" at bounding box center [1242, 700] width 328 height 21
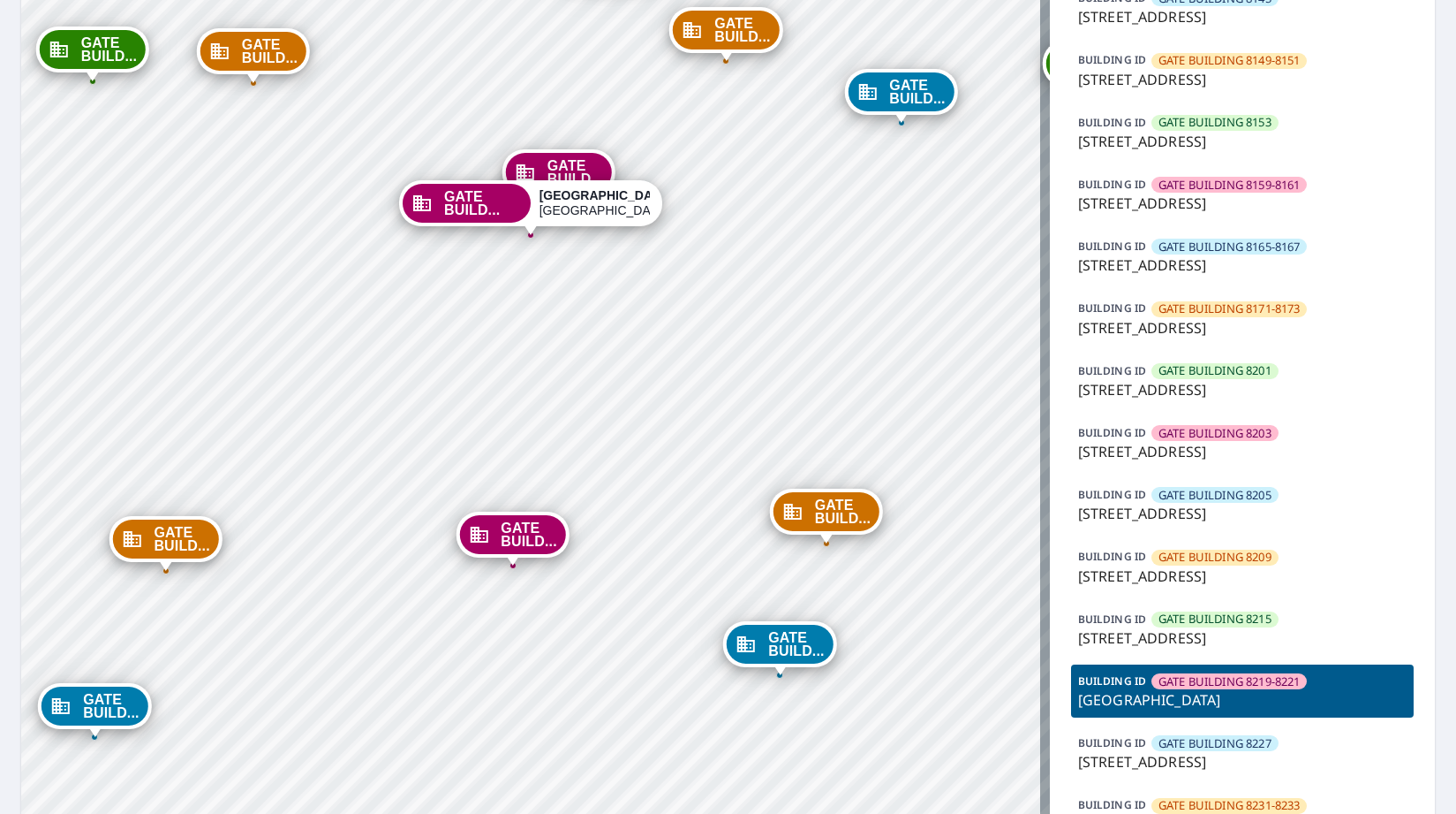
click at [517, 530] on span "GATE BUILD..." at bounding box center [528, 534] width 56 height 27
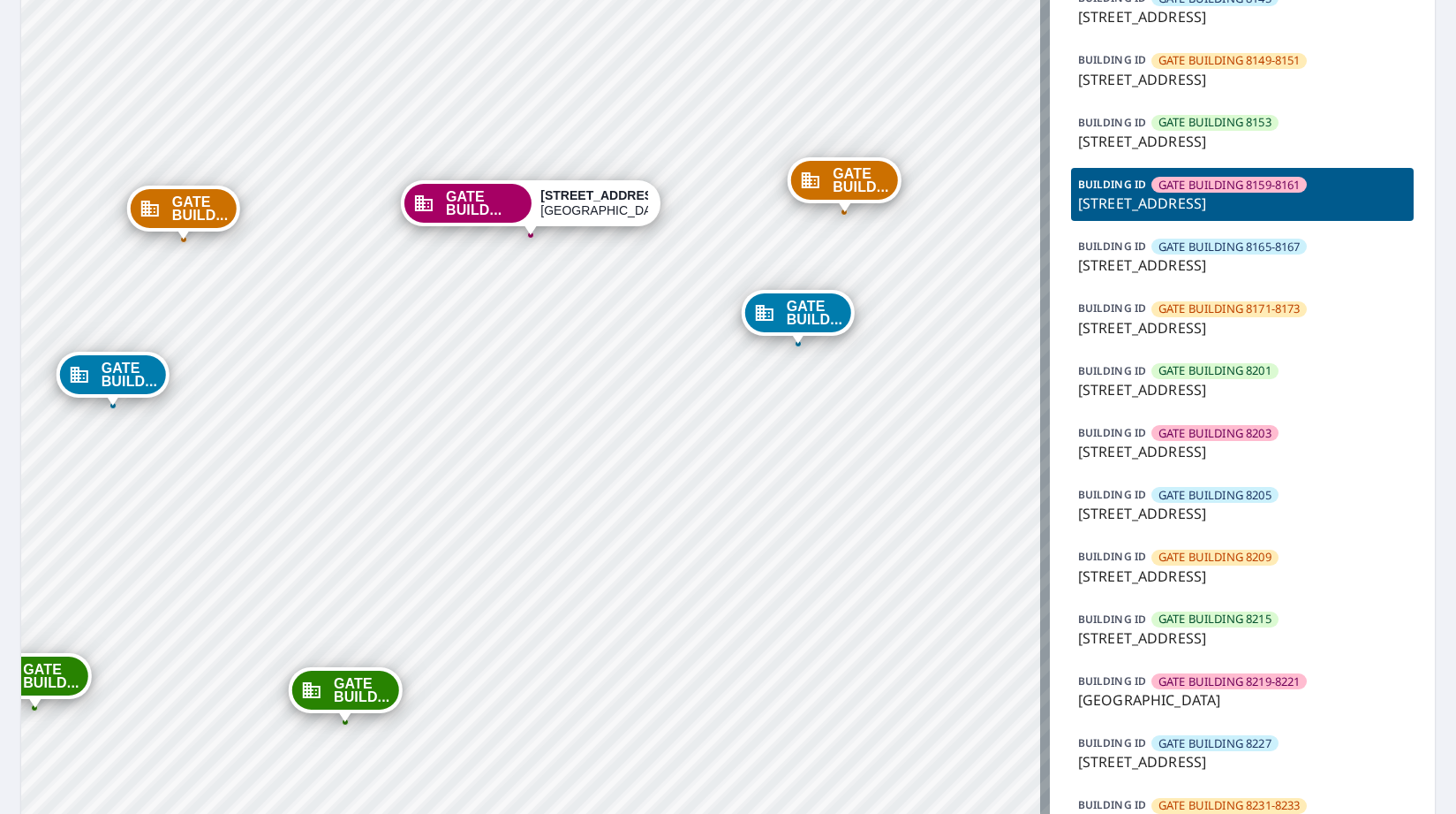
click at [1213, 700] on p "[GEOGRAPHIC_DATA]" at bounding box center [1242, 700] width 328 height 21
